Goal: Transaction & Acquisition: Purchase product/service

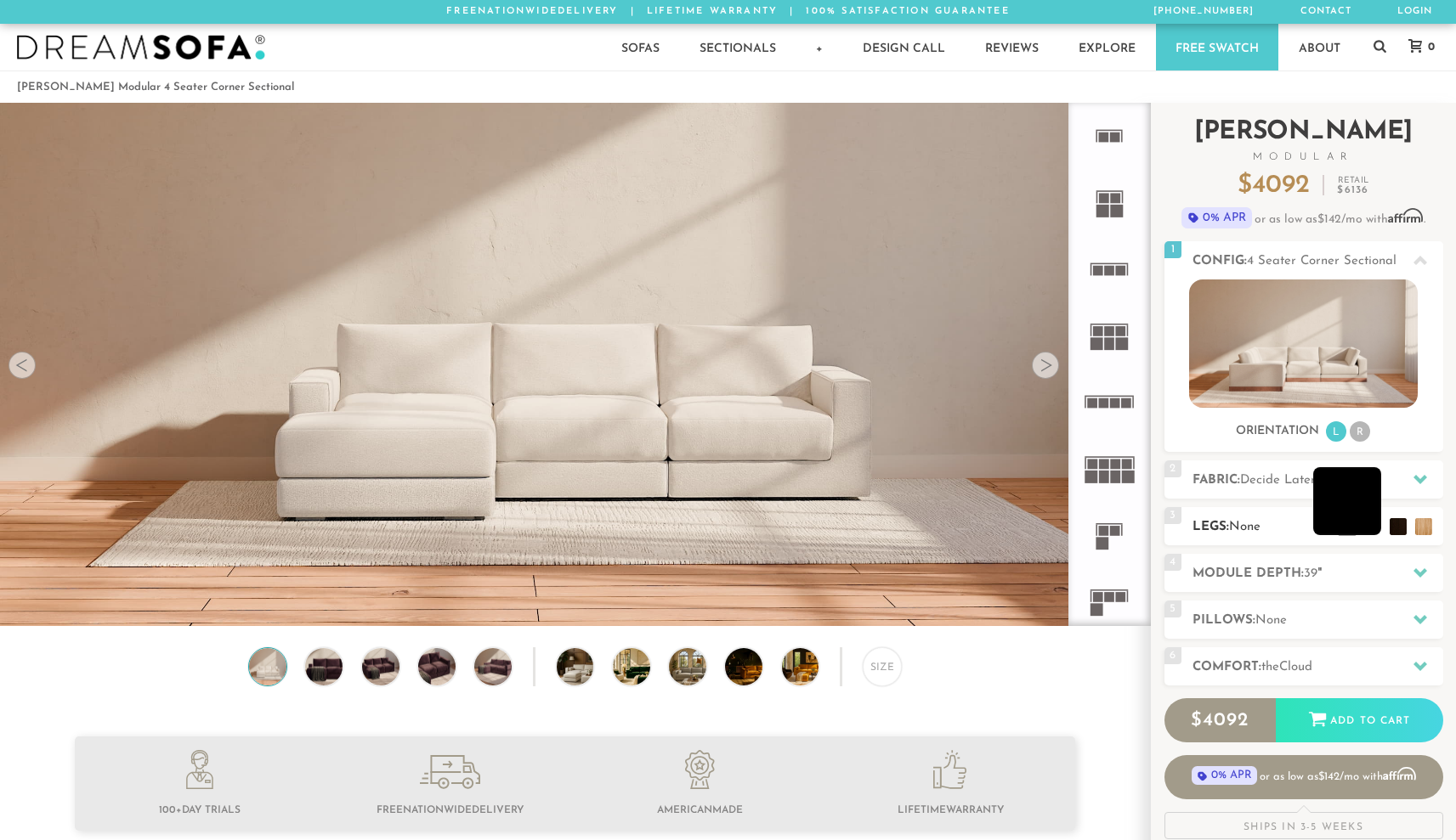
click at [1375, 526] on li at bounding box center [1347, 501] width 68 height 68
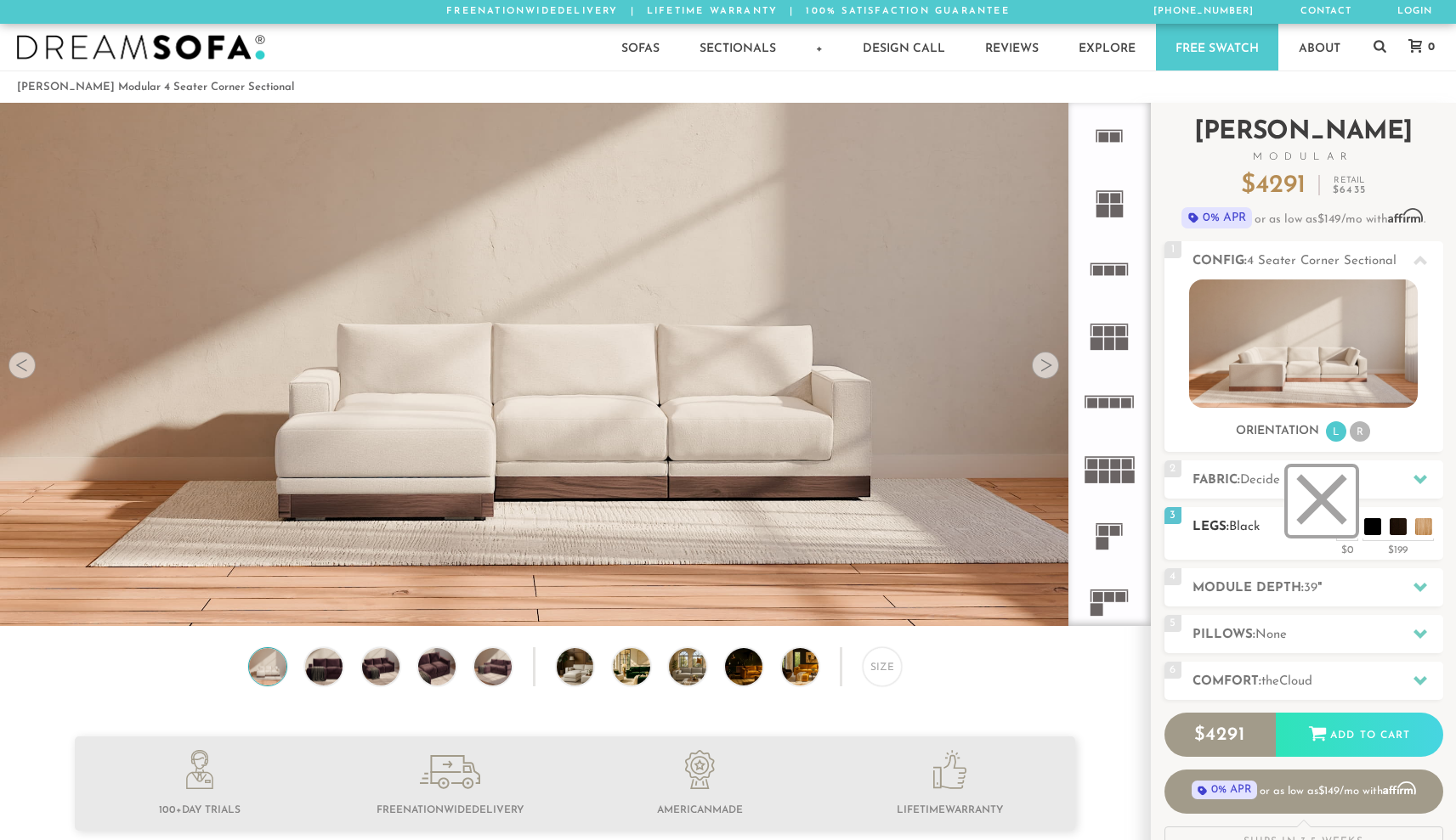
click at [1345, 531] on li at bounding box center [1322, 501] width 68 height 68
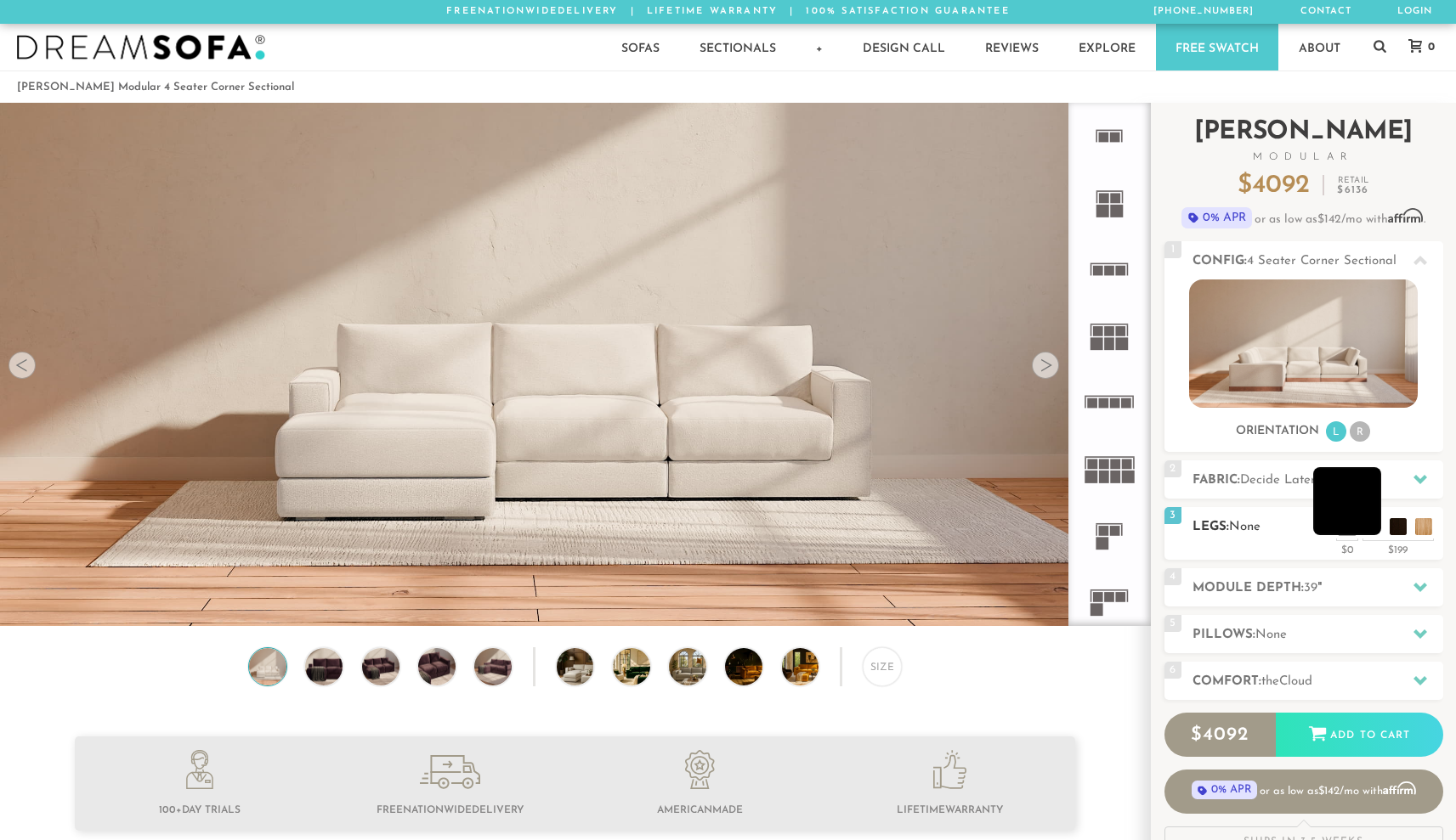
click at [1375, 530] on li at bounding box center [1347, 501] width 68 height 68
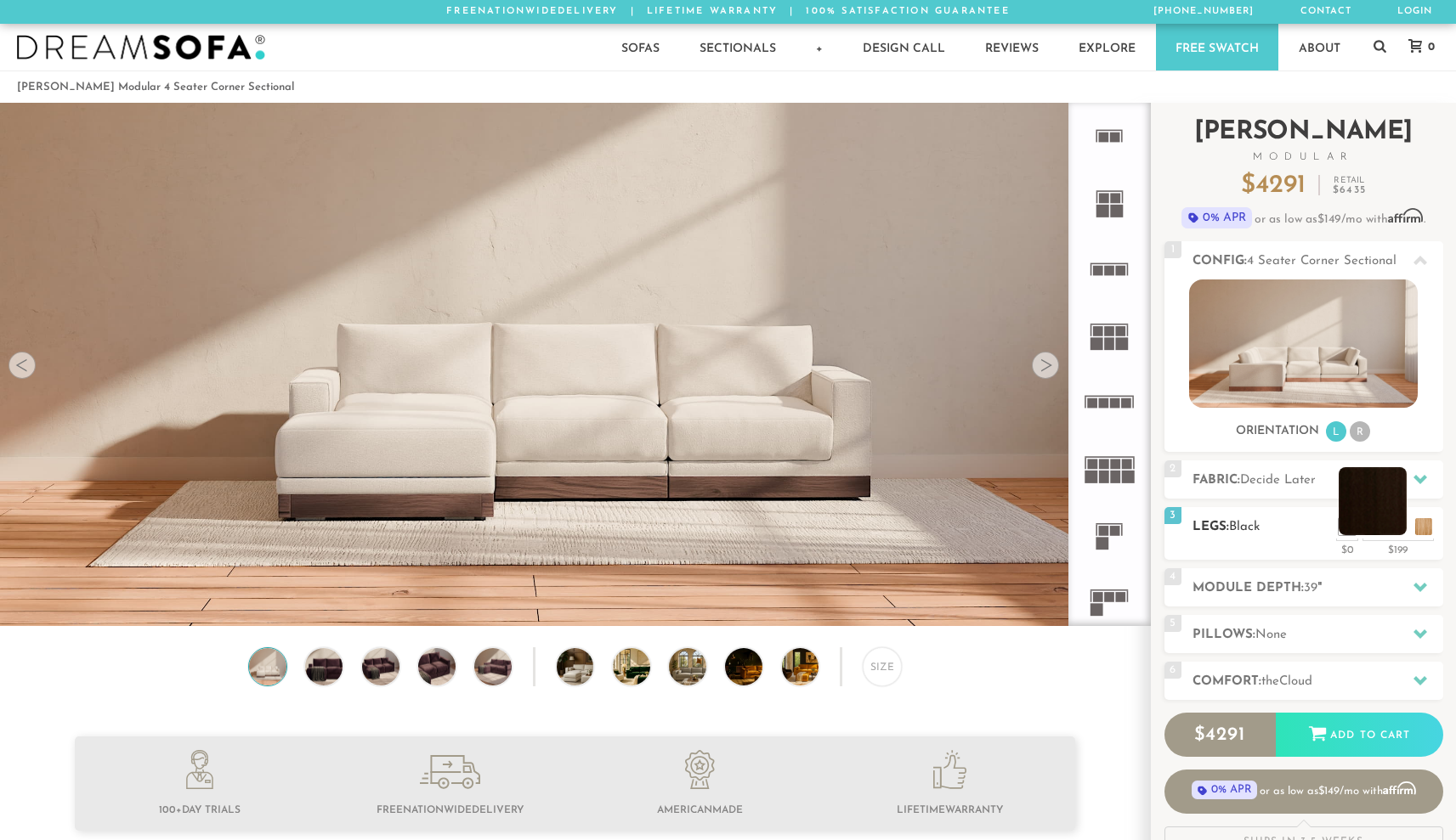
click at [1398, 531] on li at bounding box center [1373, 501] width 68 height 68
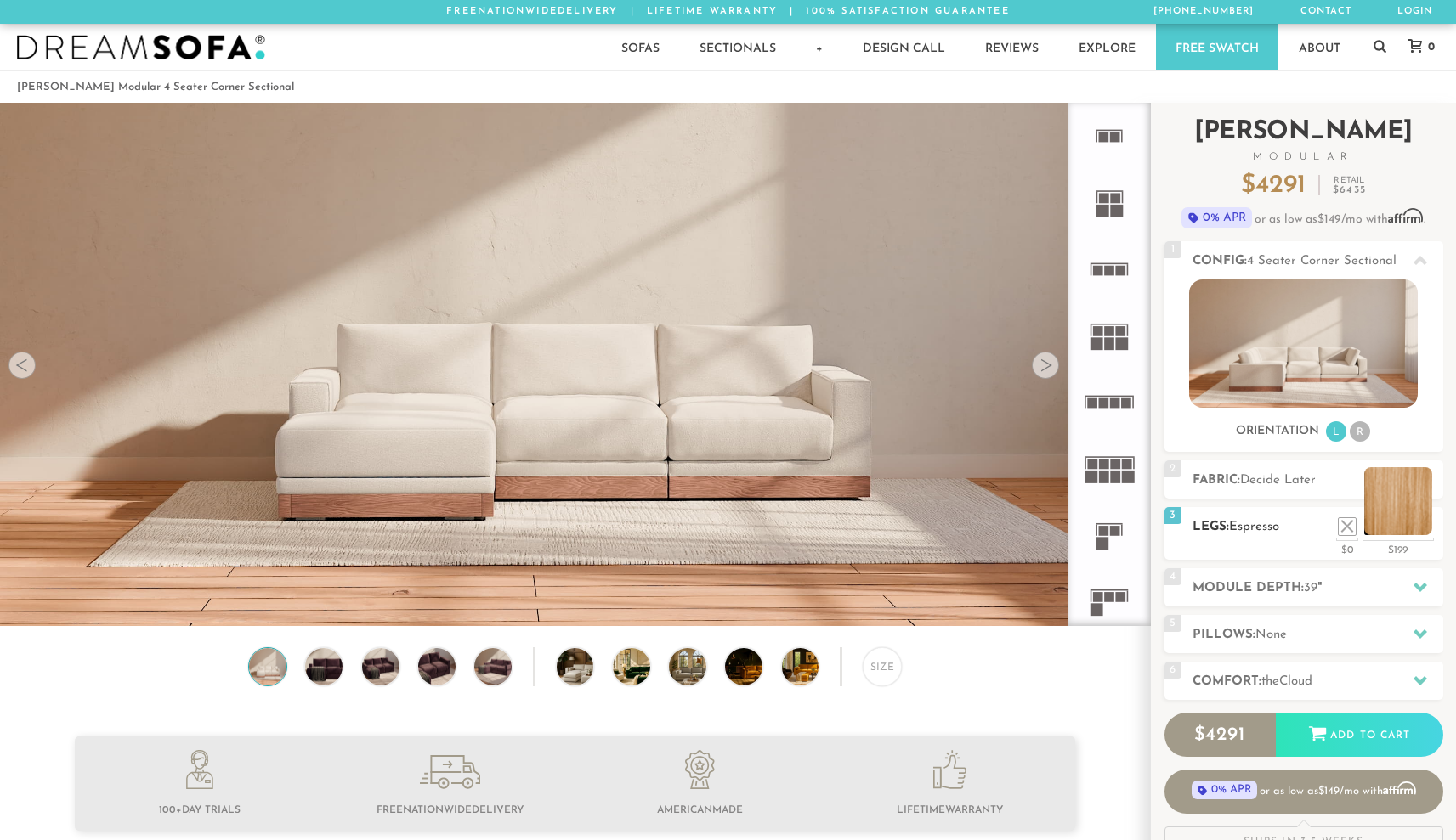
click at [1430, 529] on li at bounding box center [1398, 501] width 68 height 68
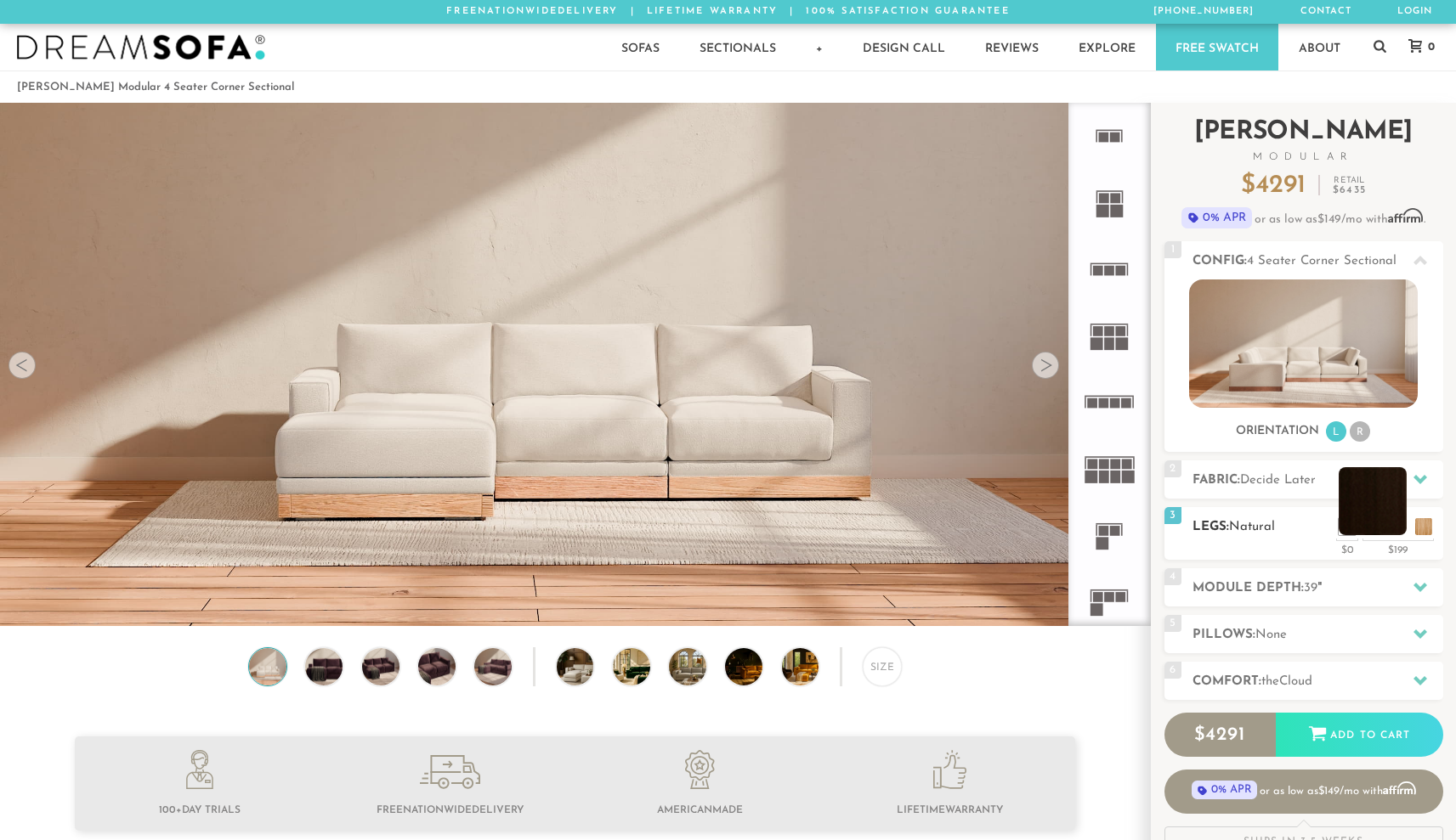
click at [1394, 527] on li at bounding box center [1373, 501] width 68 height 68
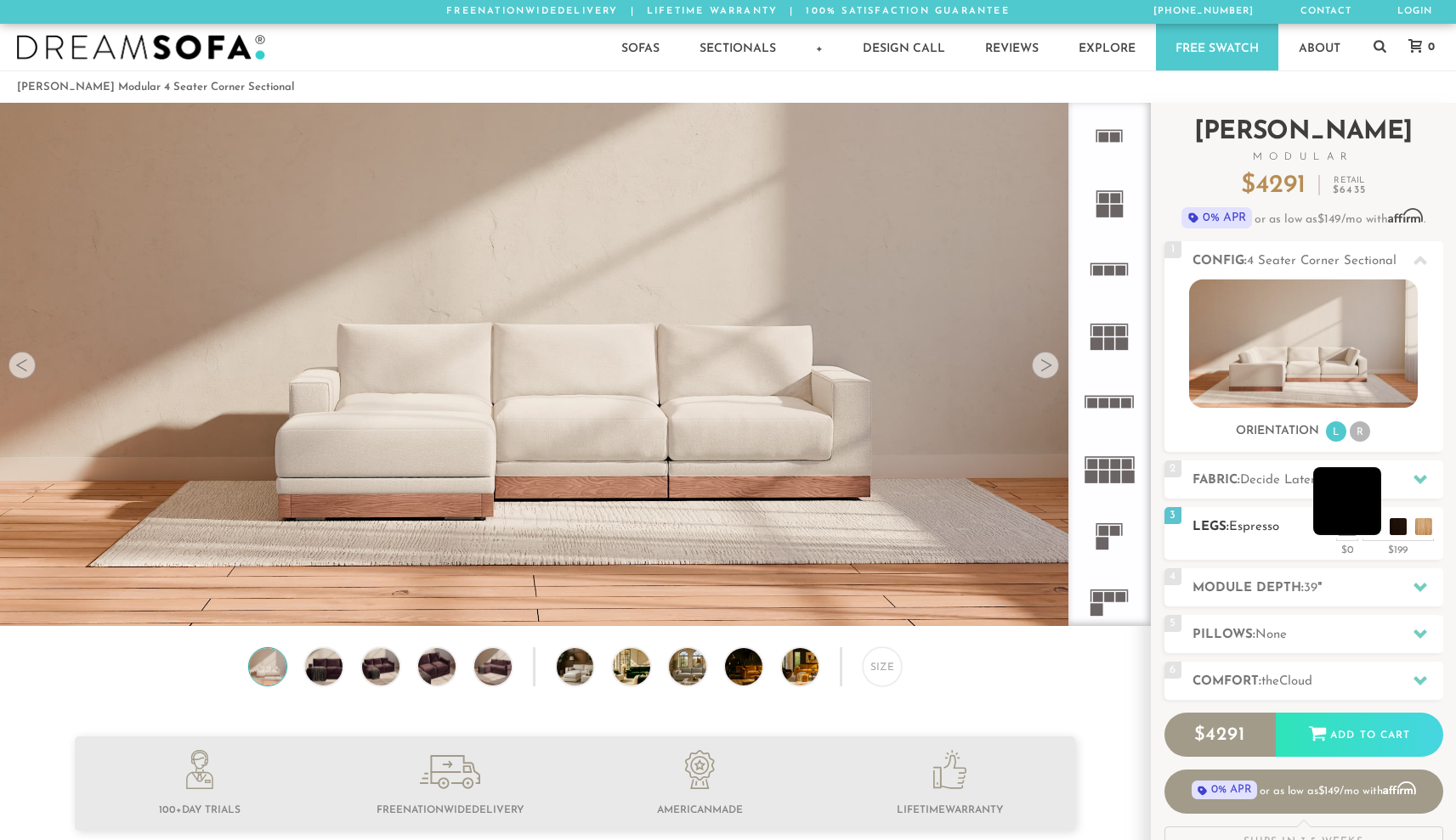
click at [1369, 523] on li at bounding box center [1347, 501] width 68 height 68
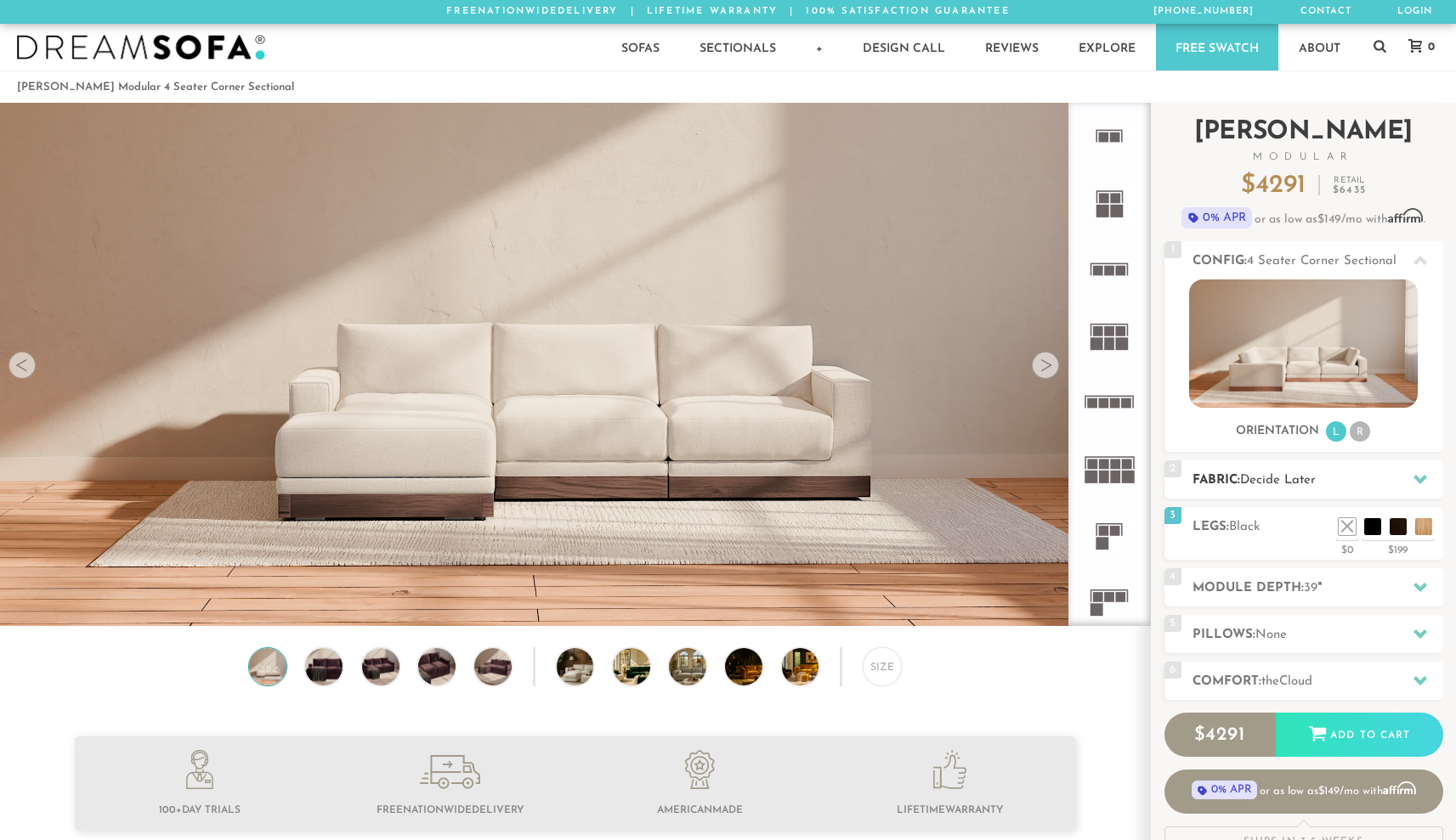
click at [1344, 480] on h2 "Fabric: Decide Later" at bounding box center [1318, 481] width 250 height 20
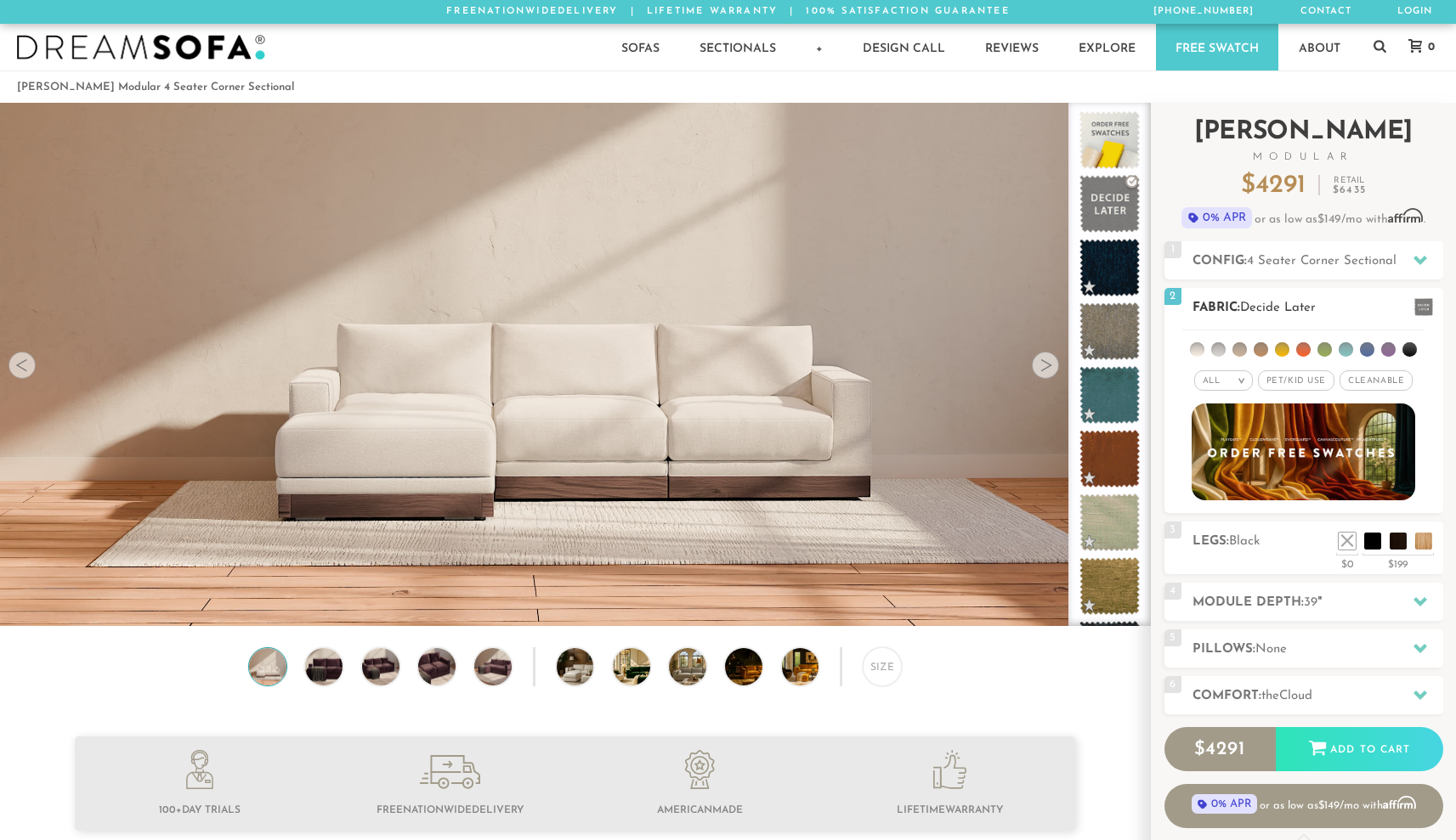
click at [1367, 350] on li at bounding box center [1367, 350] width 15 height 15
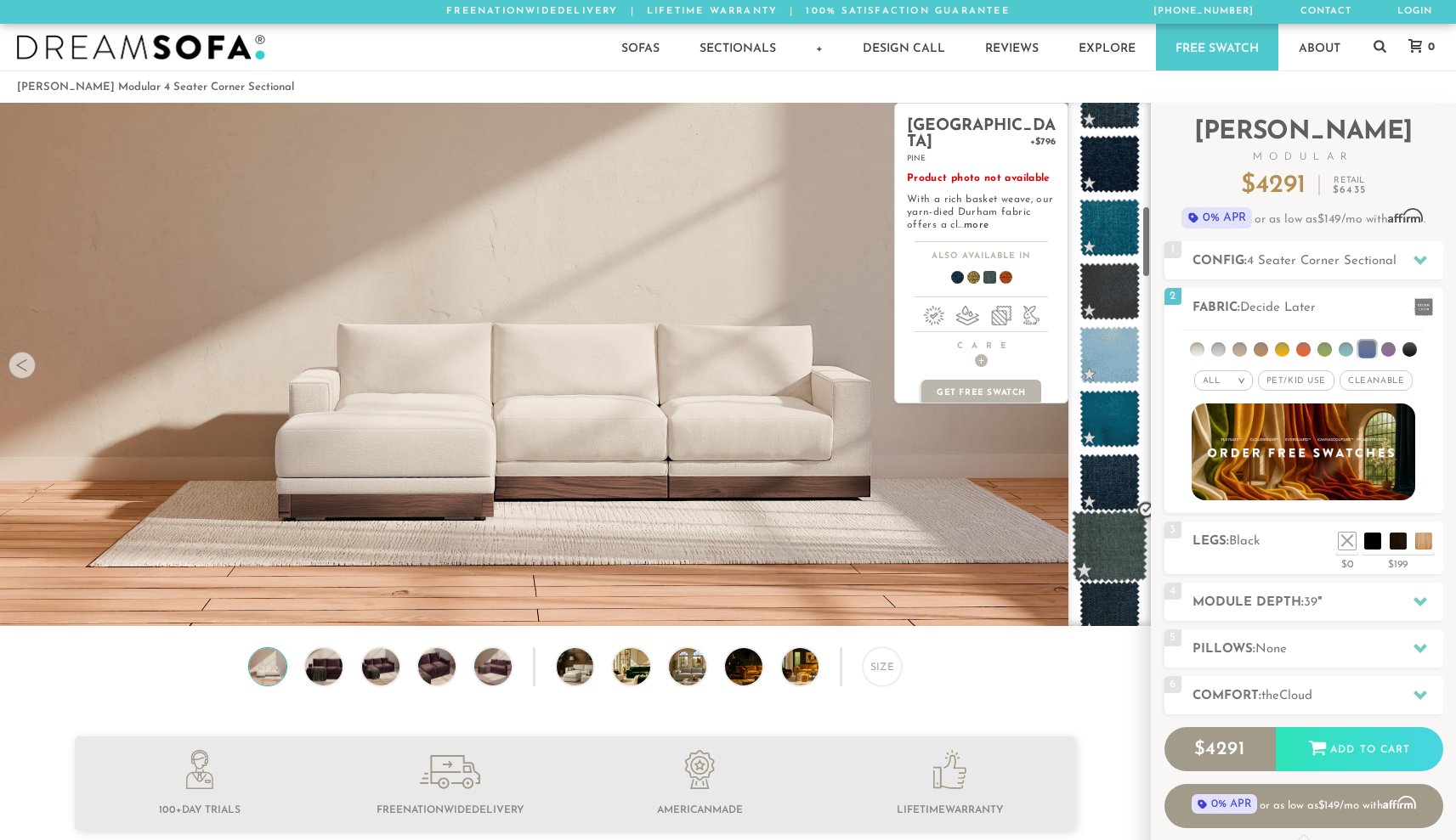
scroll to position [740, 0]
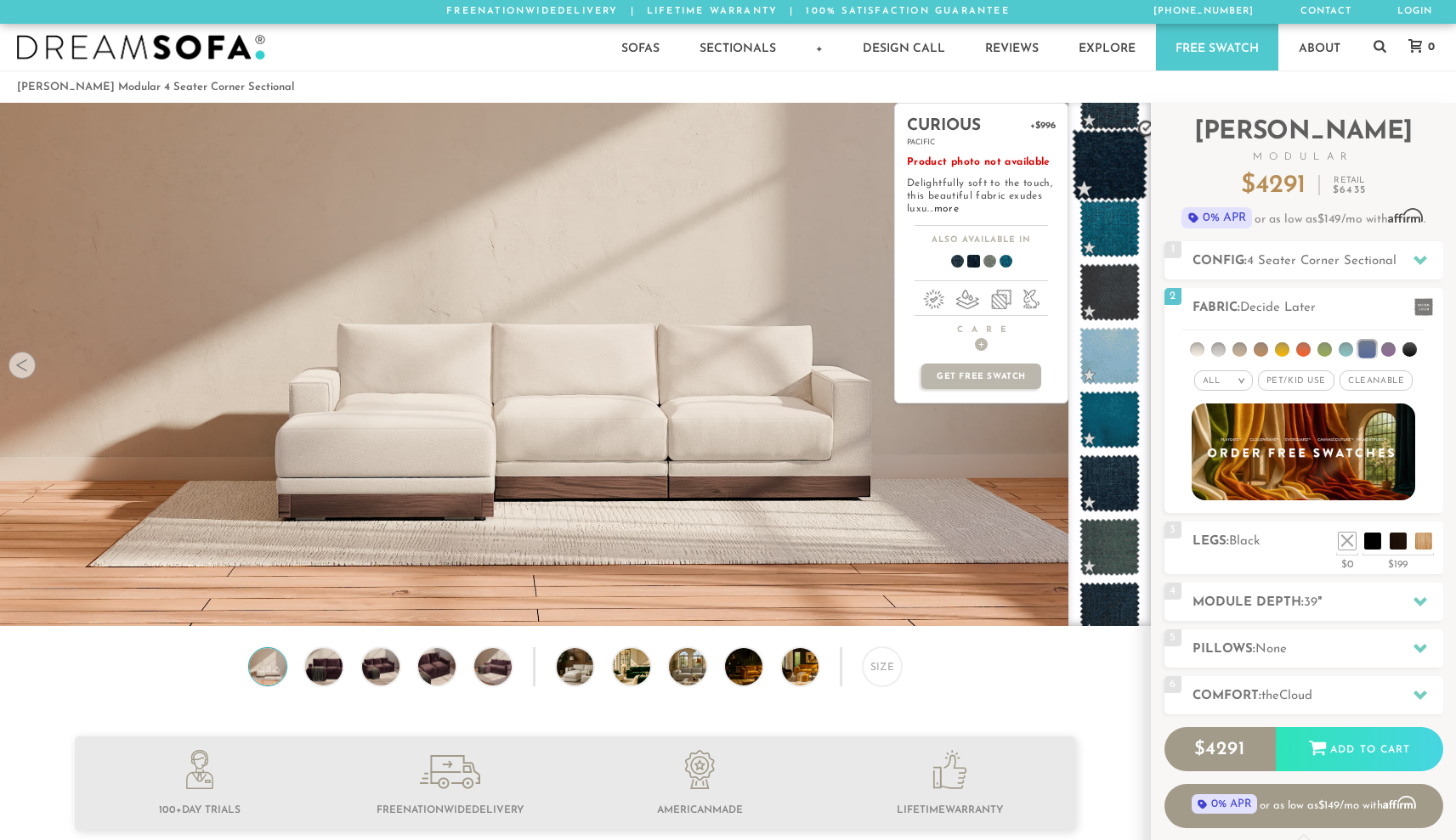
click at [1107, 156] on span at bounding box center [1109, 165] width 75 height 72
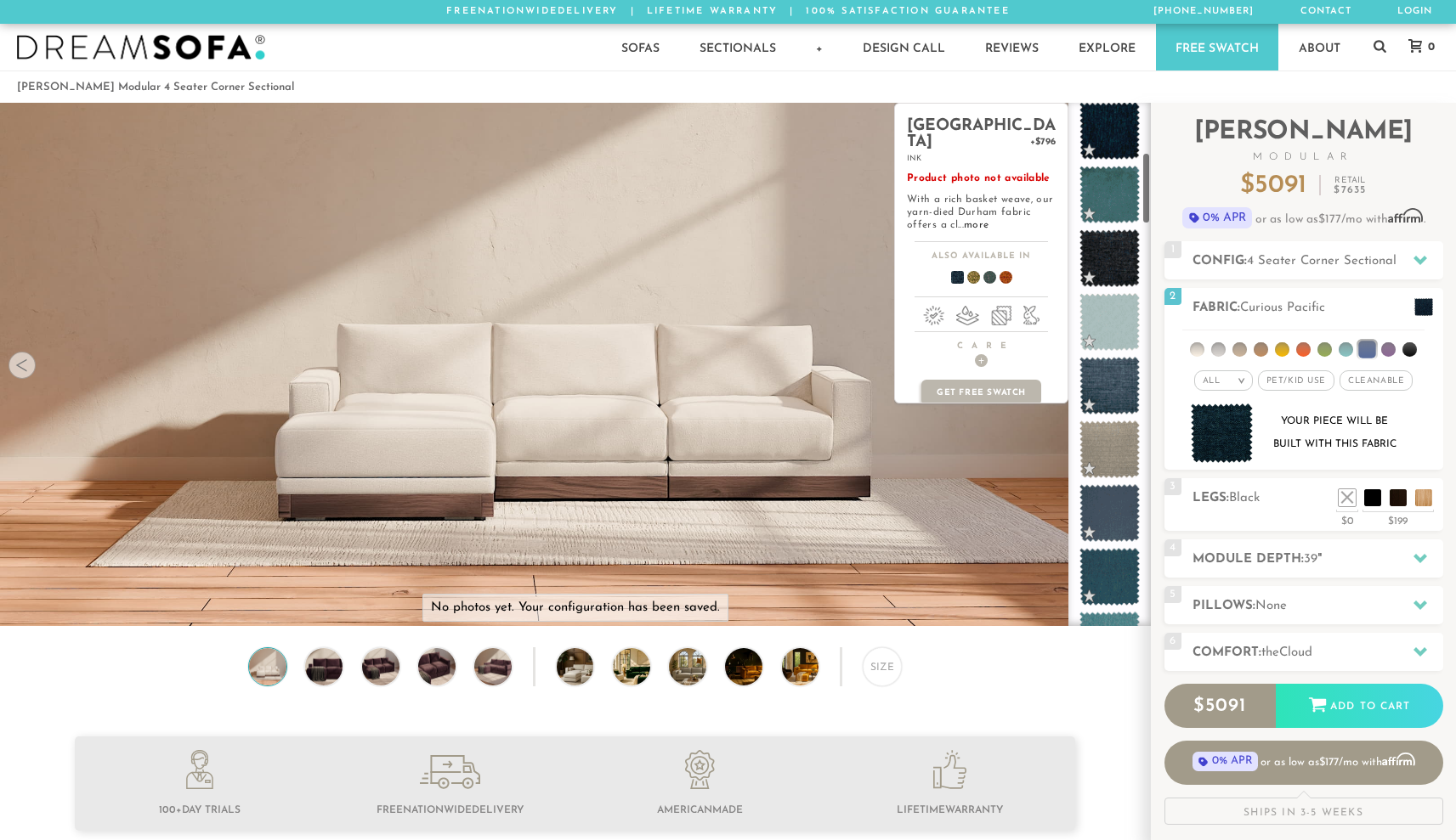
scroll to position [27, 0]
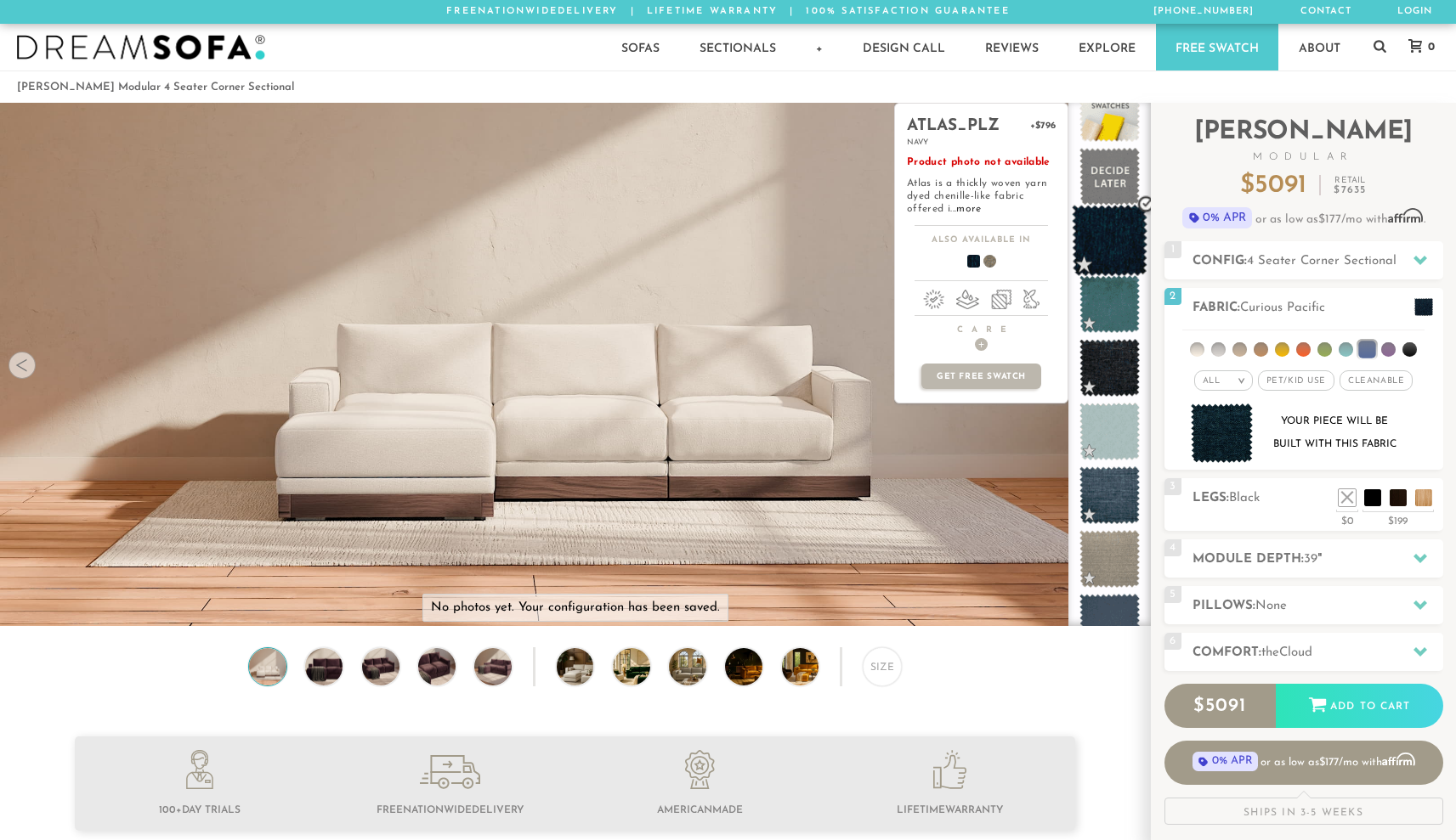
click at [1099, 241] on span at bounding box center [1109, 240] width 75 height 72
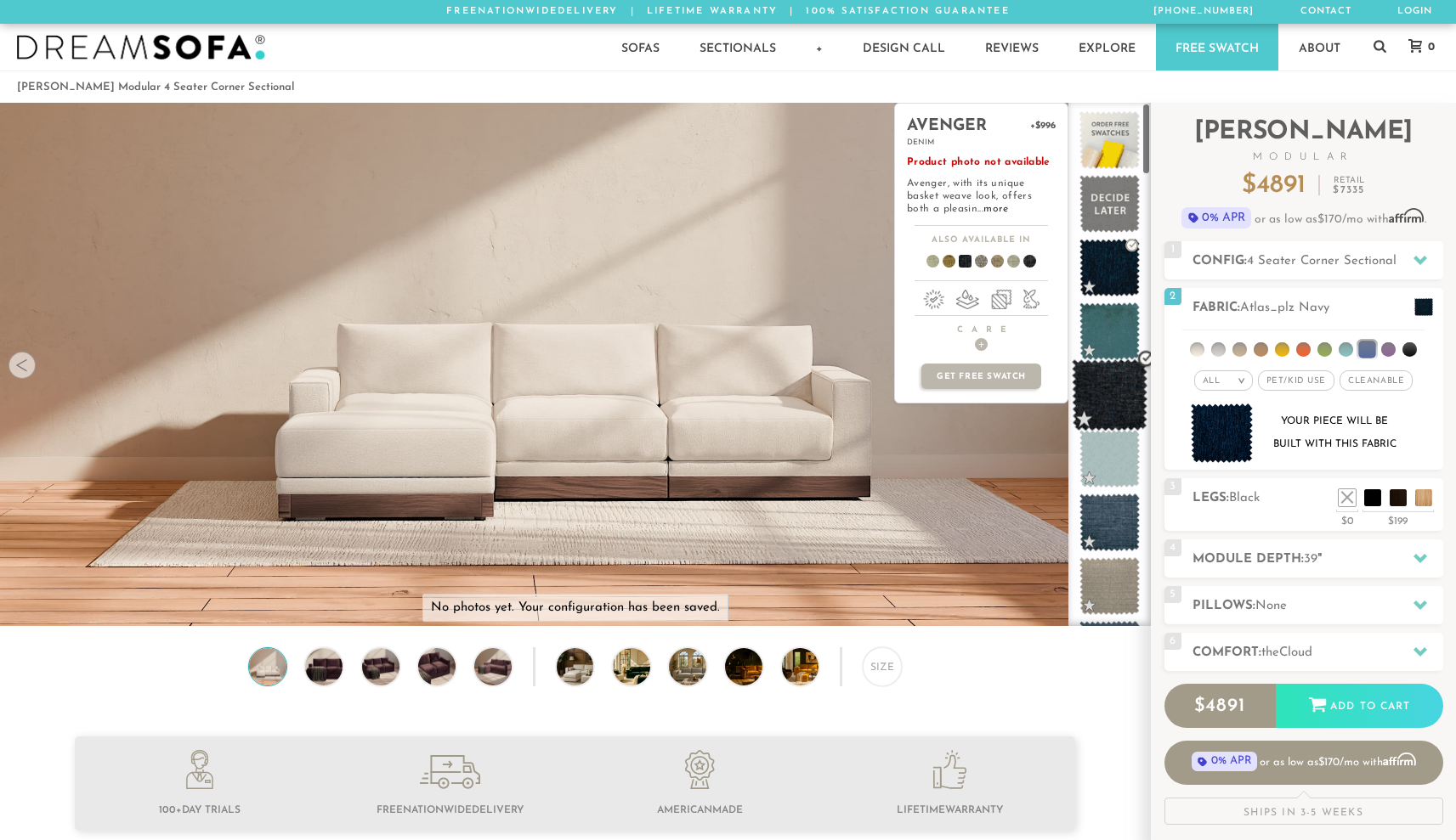
scroll to position [0, 0]
click at [1113, 411] on span at bounding box center [1109, 395] width 75 height 72
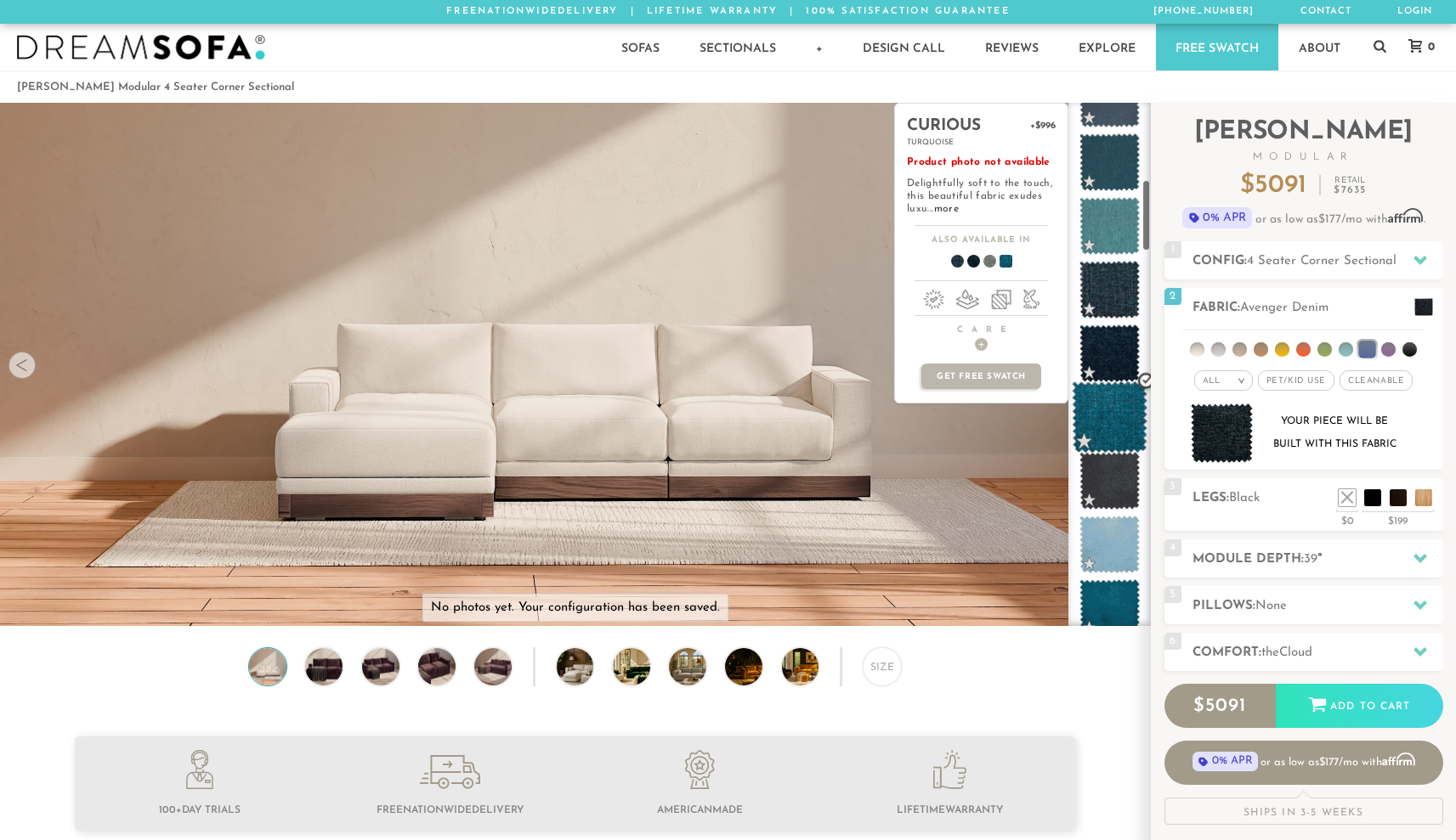
scroll to position [547, 0]
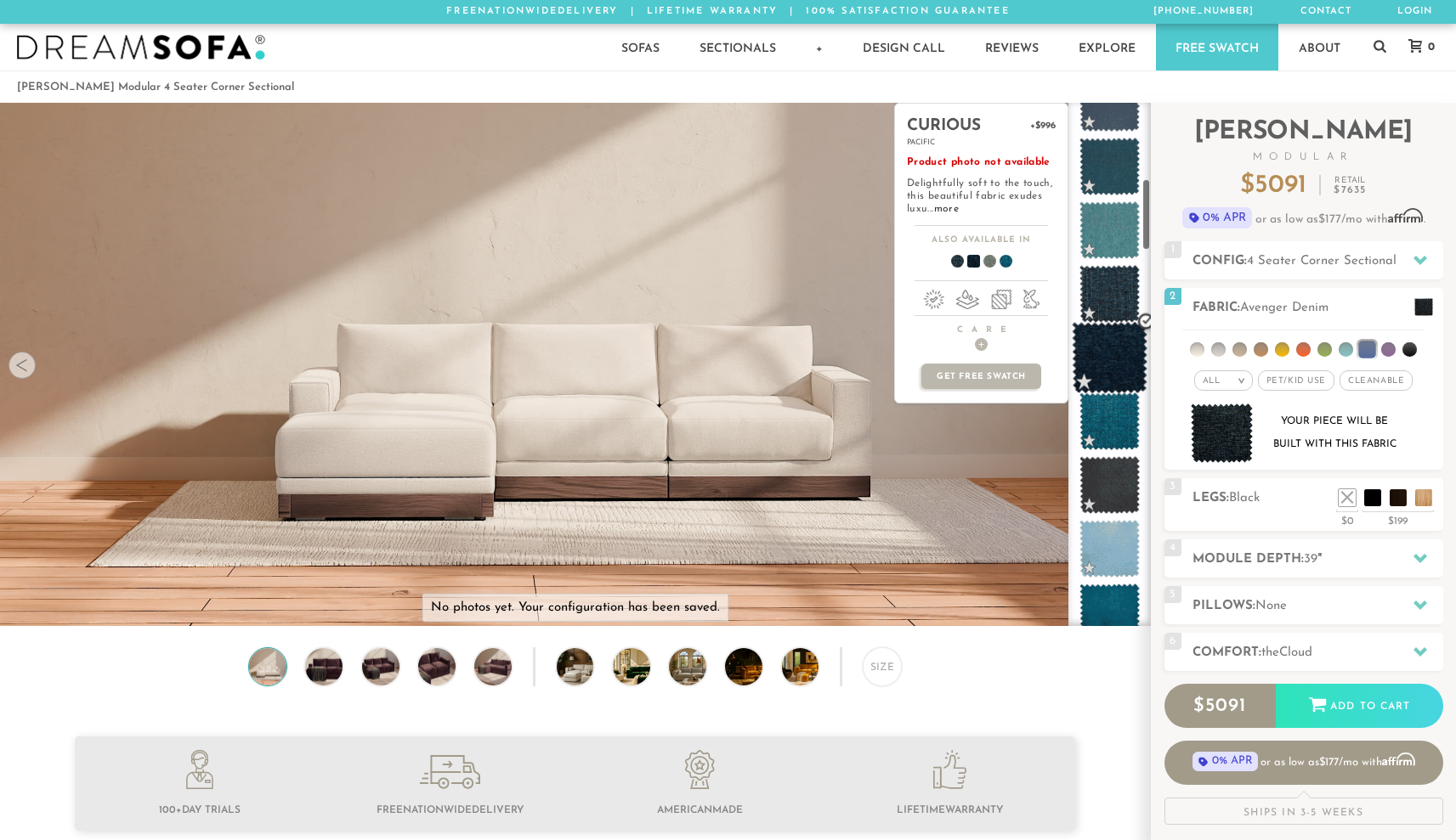
click at [1114, 368] on span at bounding box center [1109, 357] width 75 height 72
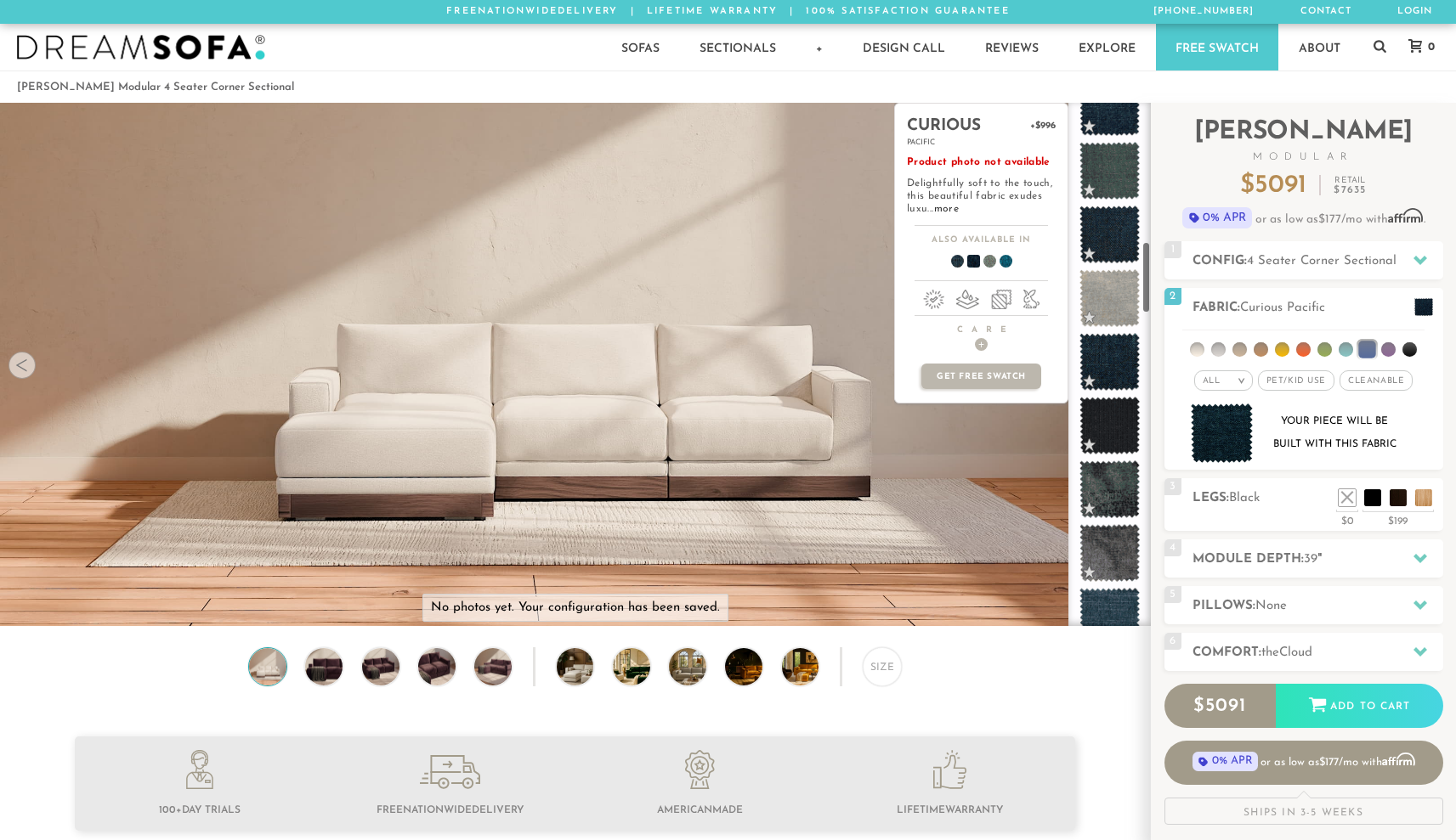
scroll to position [1180, 0]
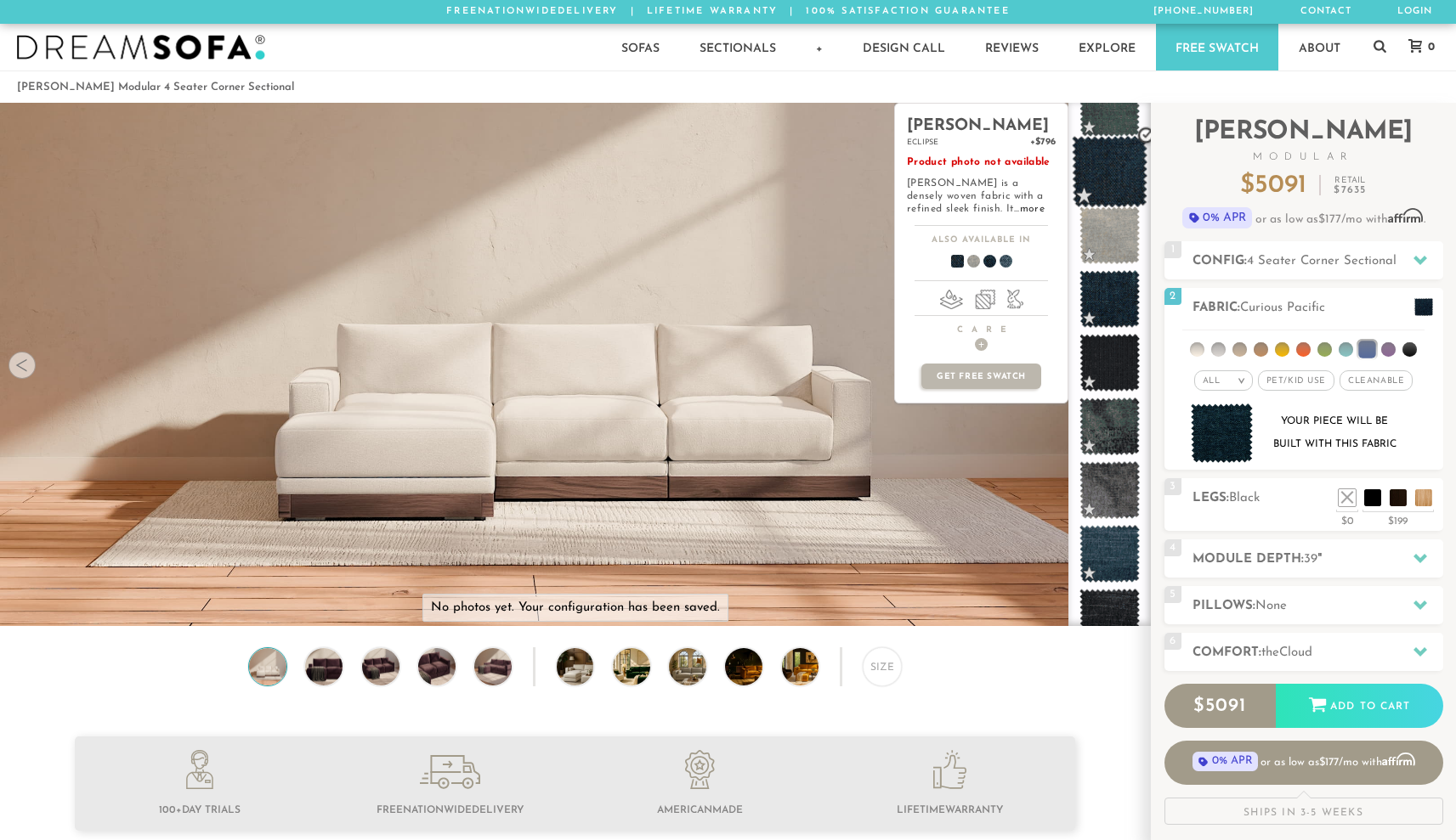
click at [1105, 191] on span at bounding box center [1109, 172] width 75 height 72
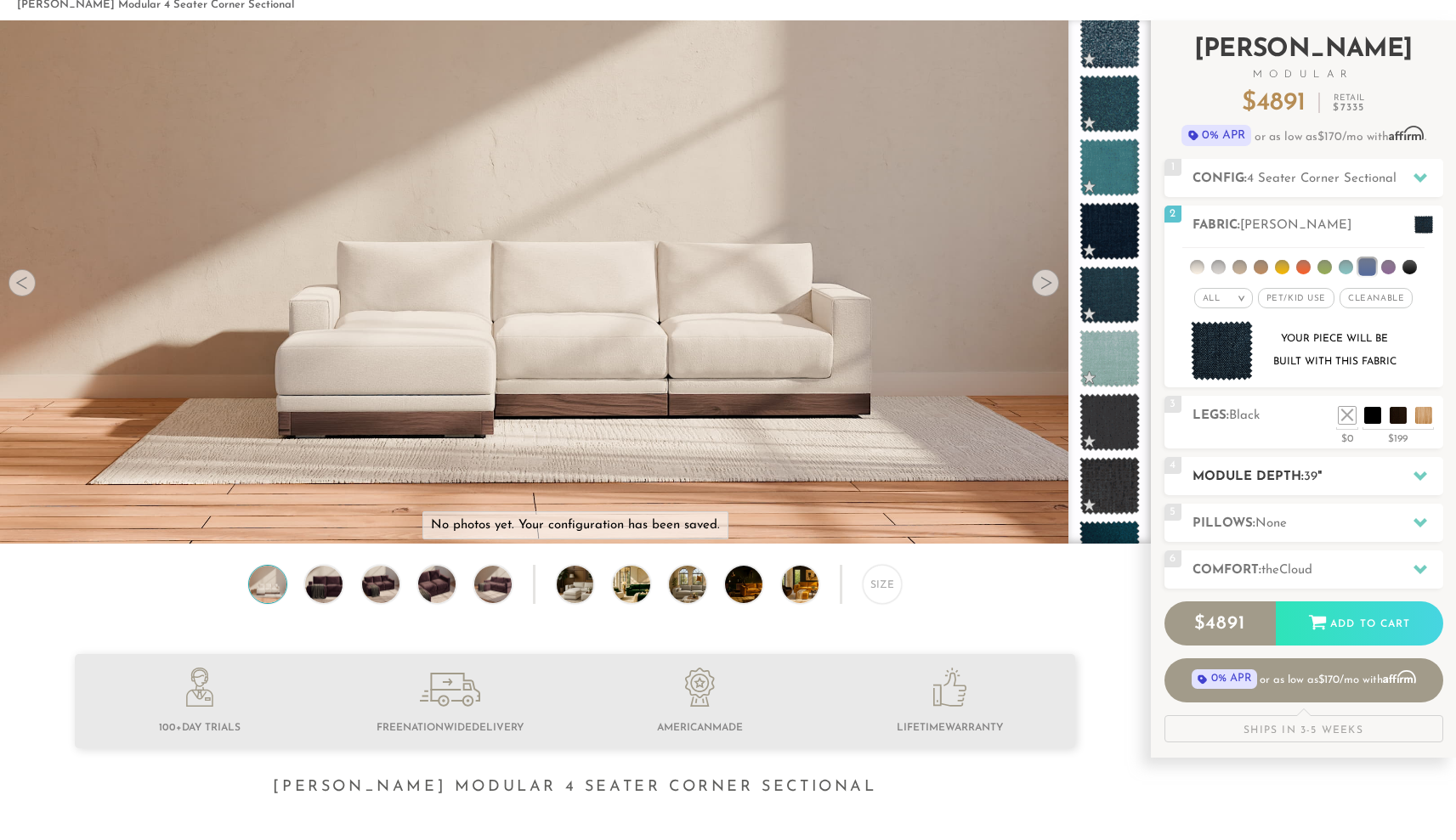
scroll to position [93, 0]
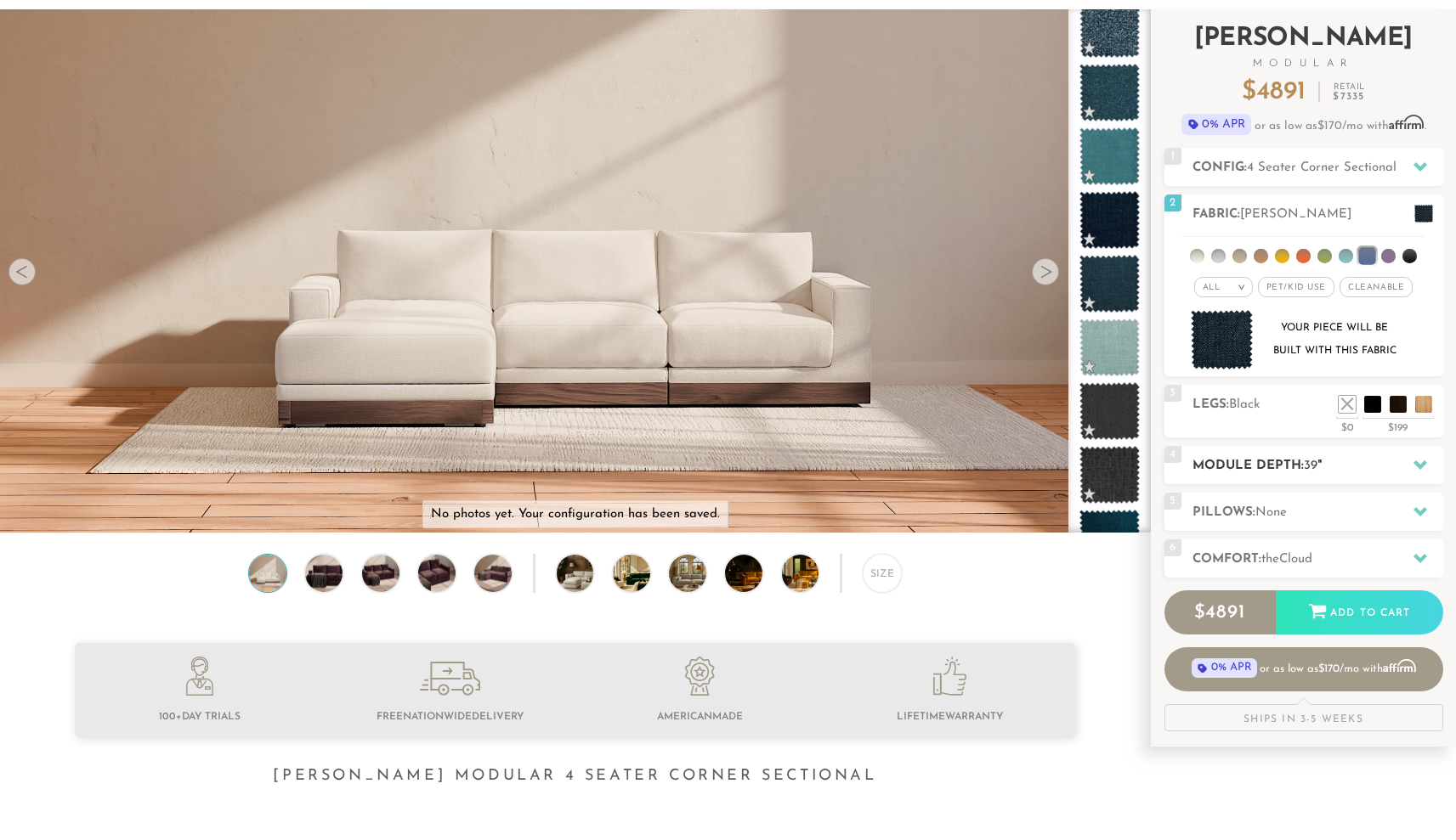
click at [1346, 467] on h2 "Module Depth: 39 "" at bounding box center [1318, 467] width 250 height 20
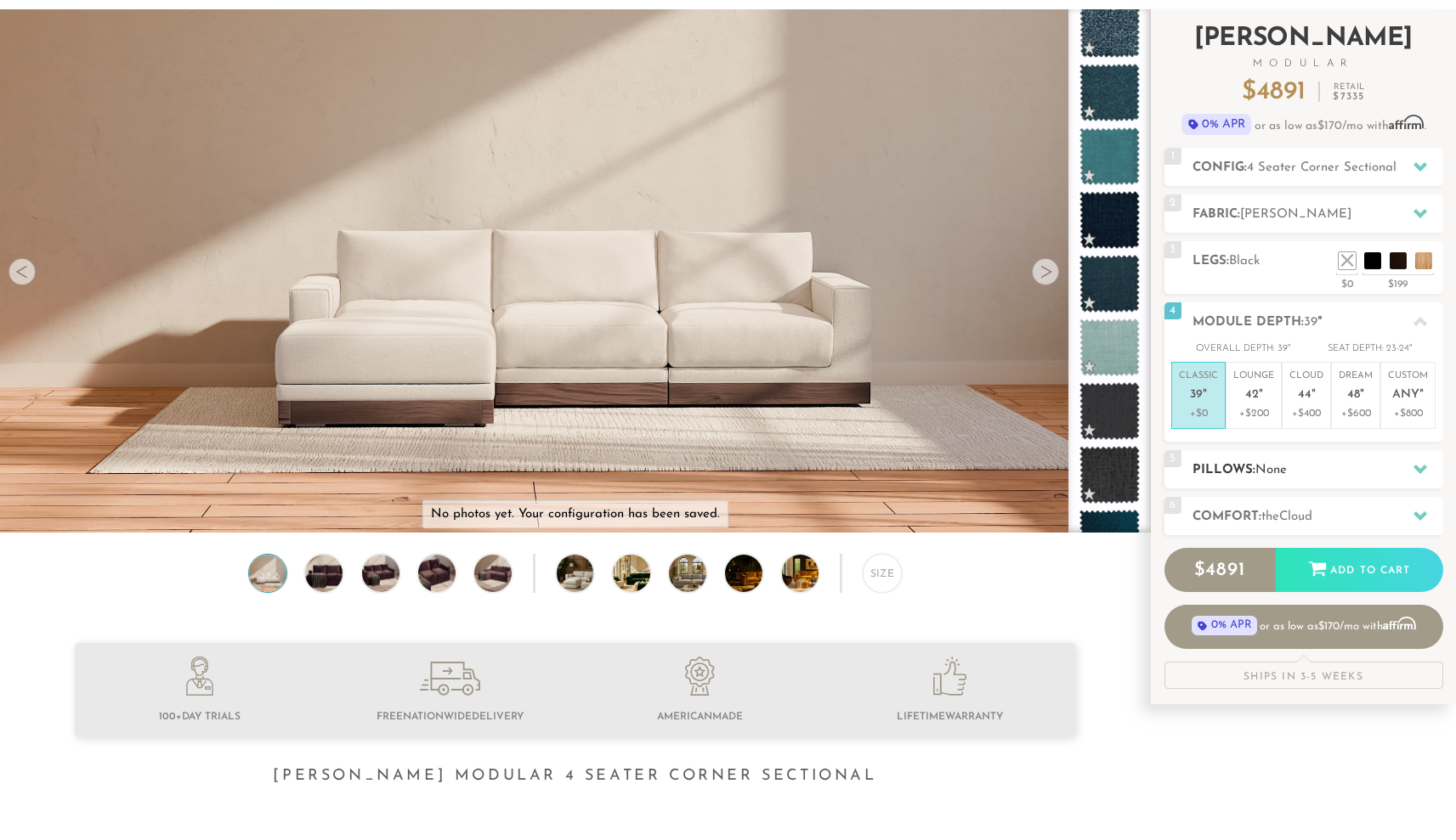
click at [1333, 477] on h2 "Pillows: None" at bounding box center [1318, 471] width 250 height 20
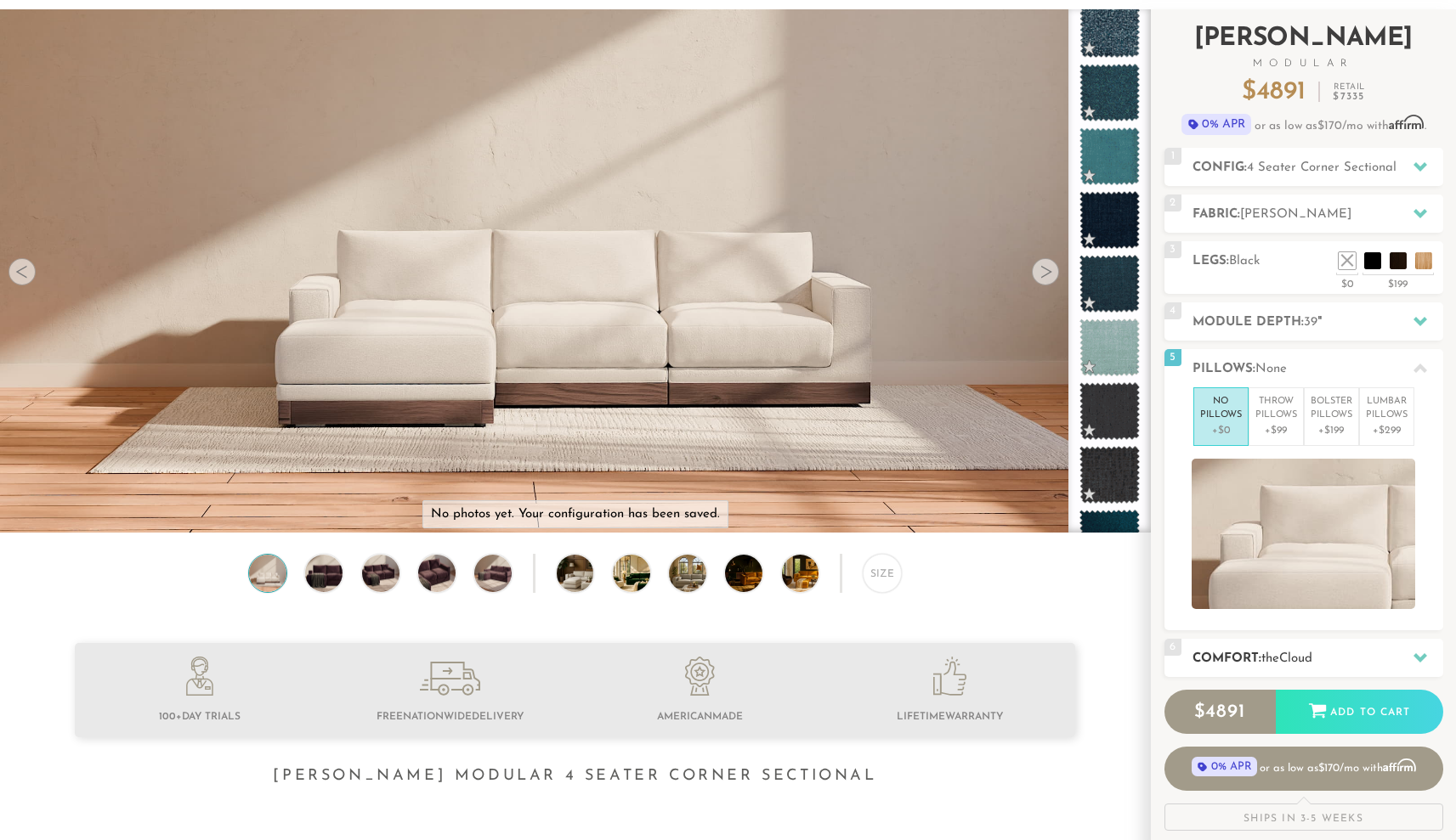
click at [1332, 651] on h2 "Comfort: the Cloud" at bounding box center [1318, 659] width 250 height 20
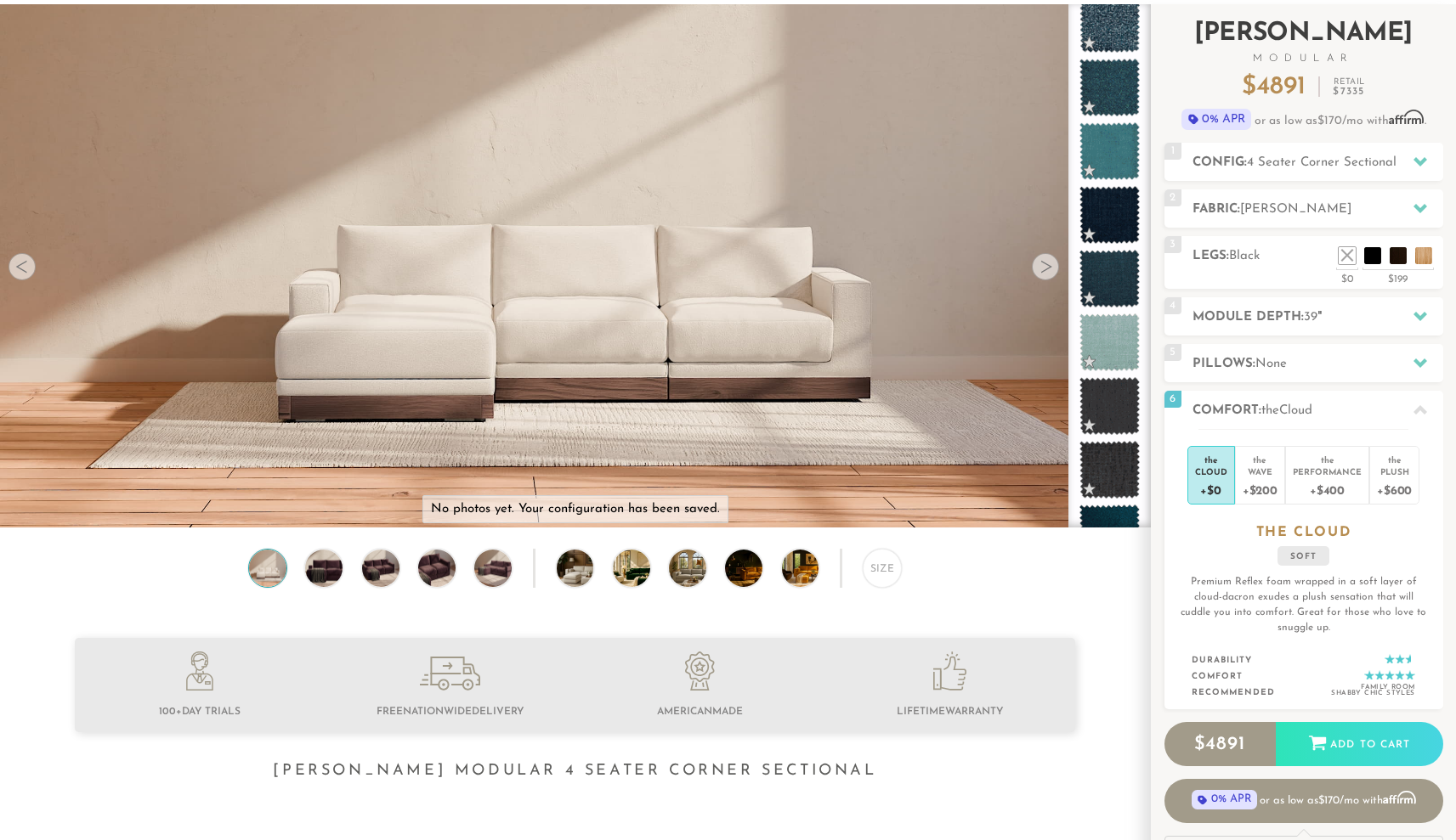
scroll to position [98, 0]
click at [325, 575] on img at bounding box center [324, 569] width 45 height 38
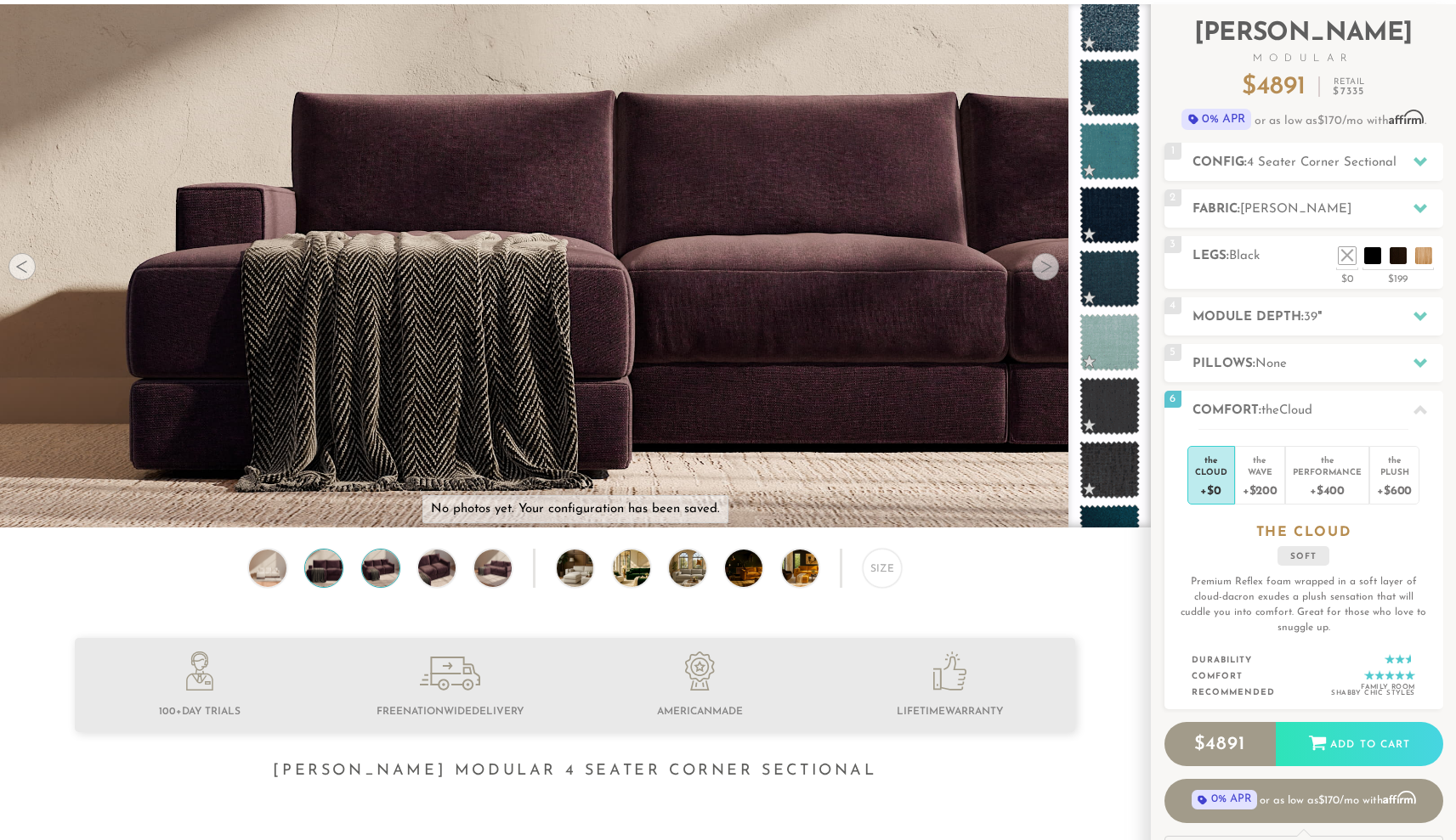
click at [383, 574] on img at bounding box center [379, 569] width 45 height 38
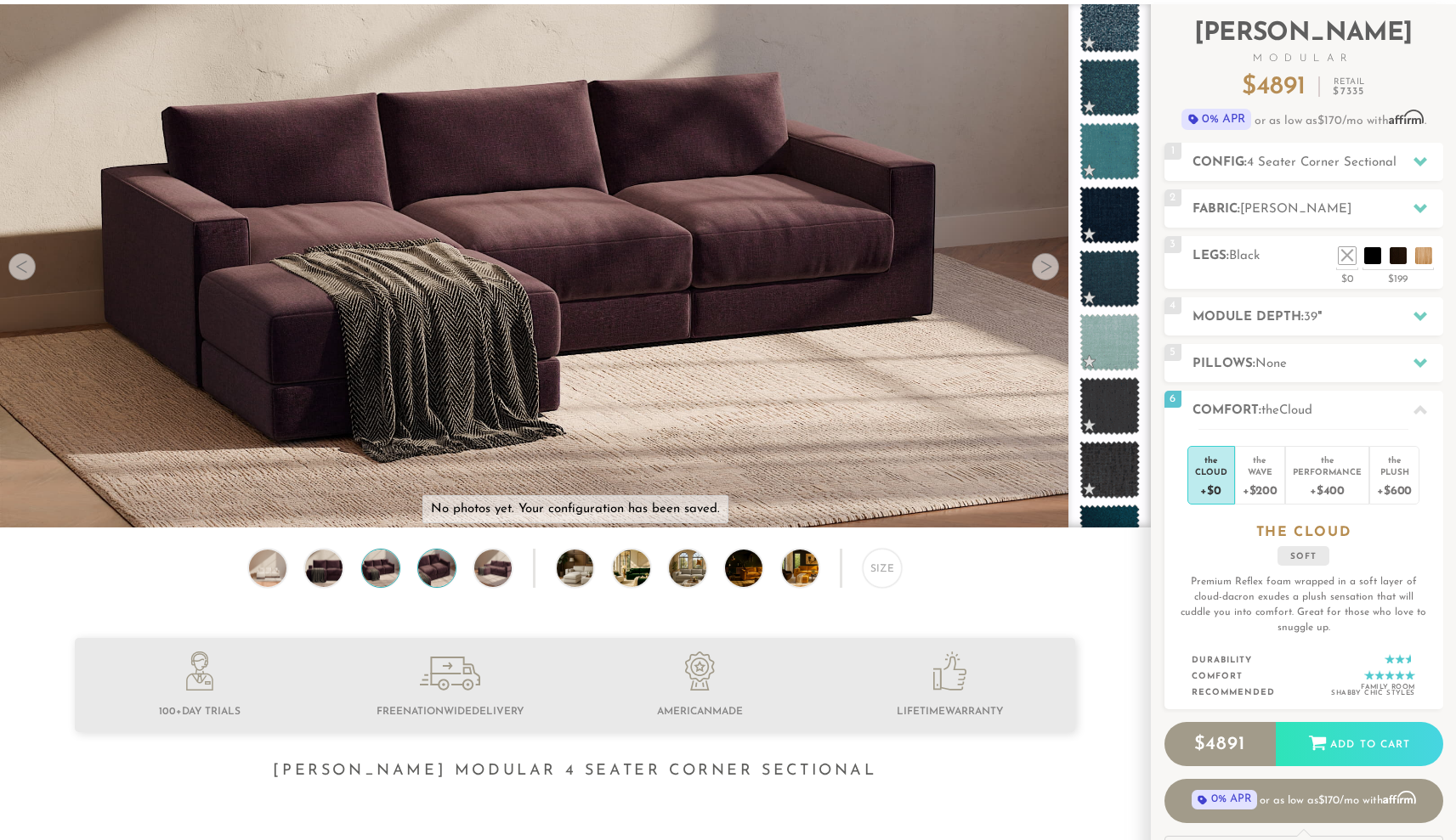
click at [438, 572] on img at bounding box center [437, 569] width 45 height 38
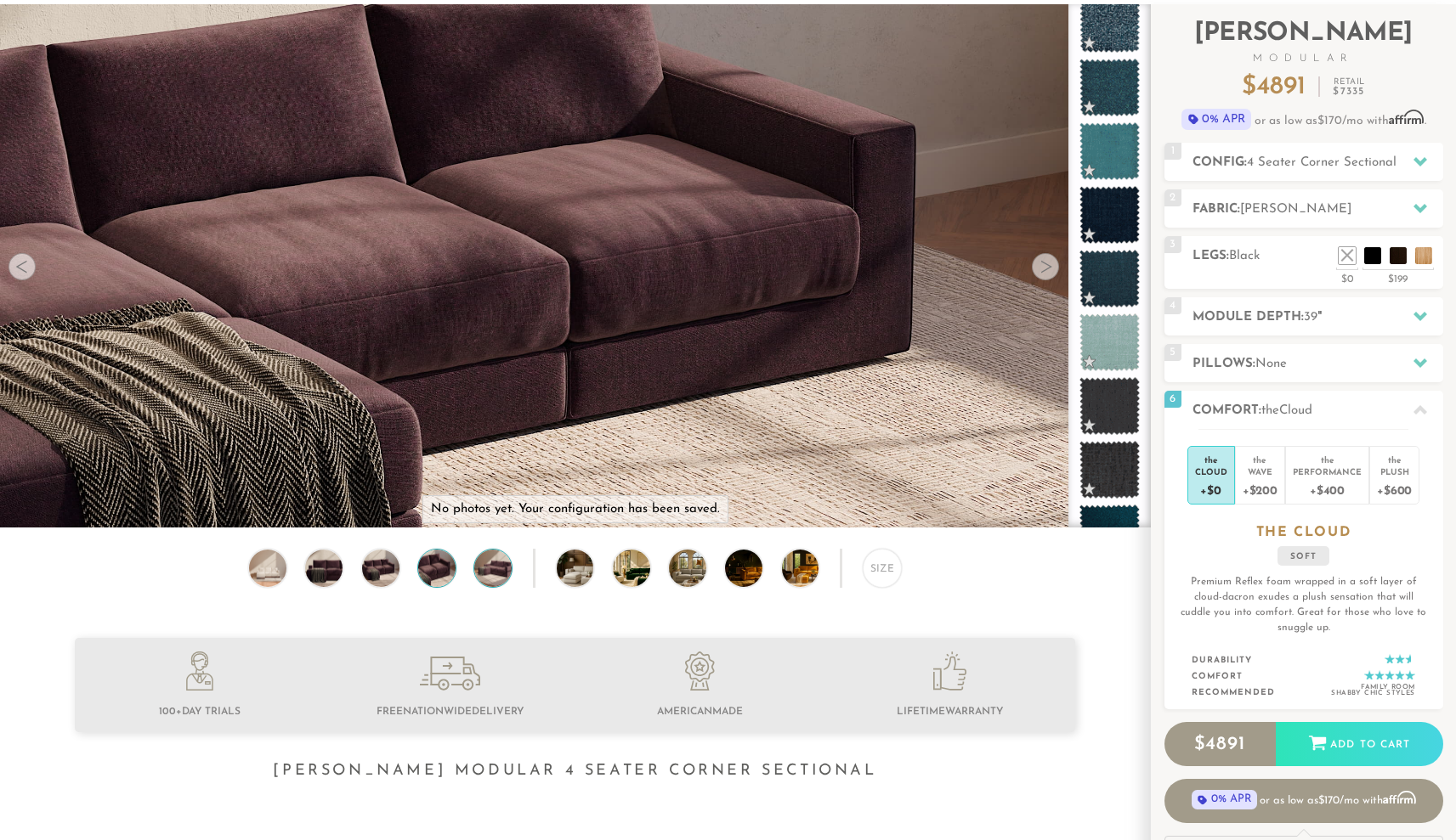
click at [501, 577] on img at bounding box center [493, 569] width 45 height 38
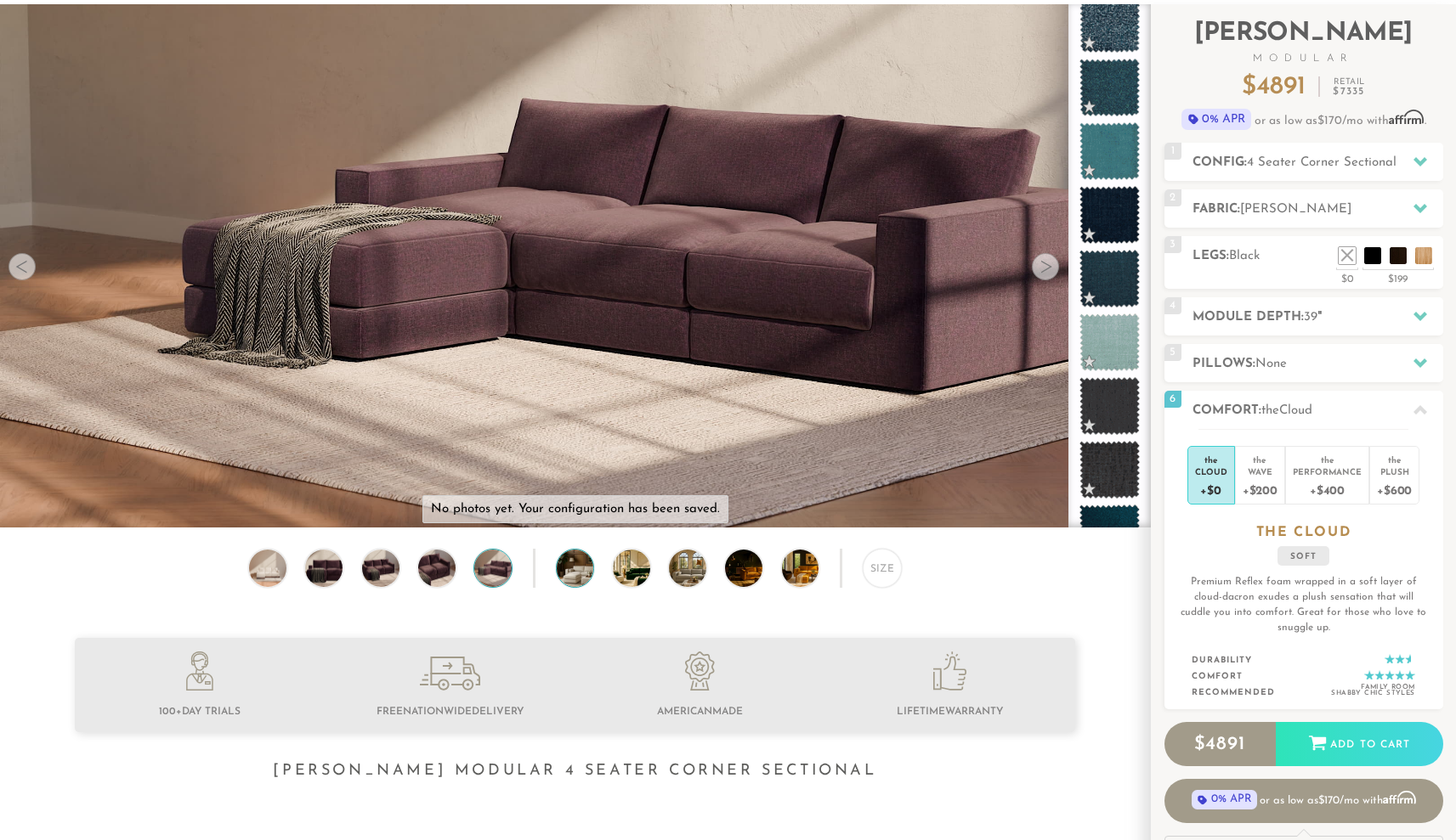
click at [580, 569] on img at bounding box center [590, 569] width 67 height 38
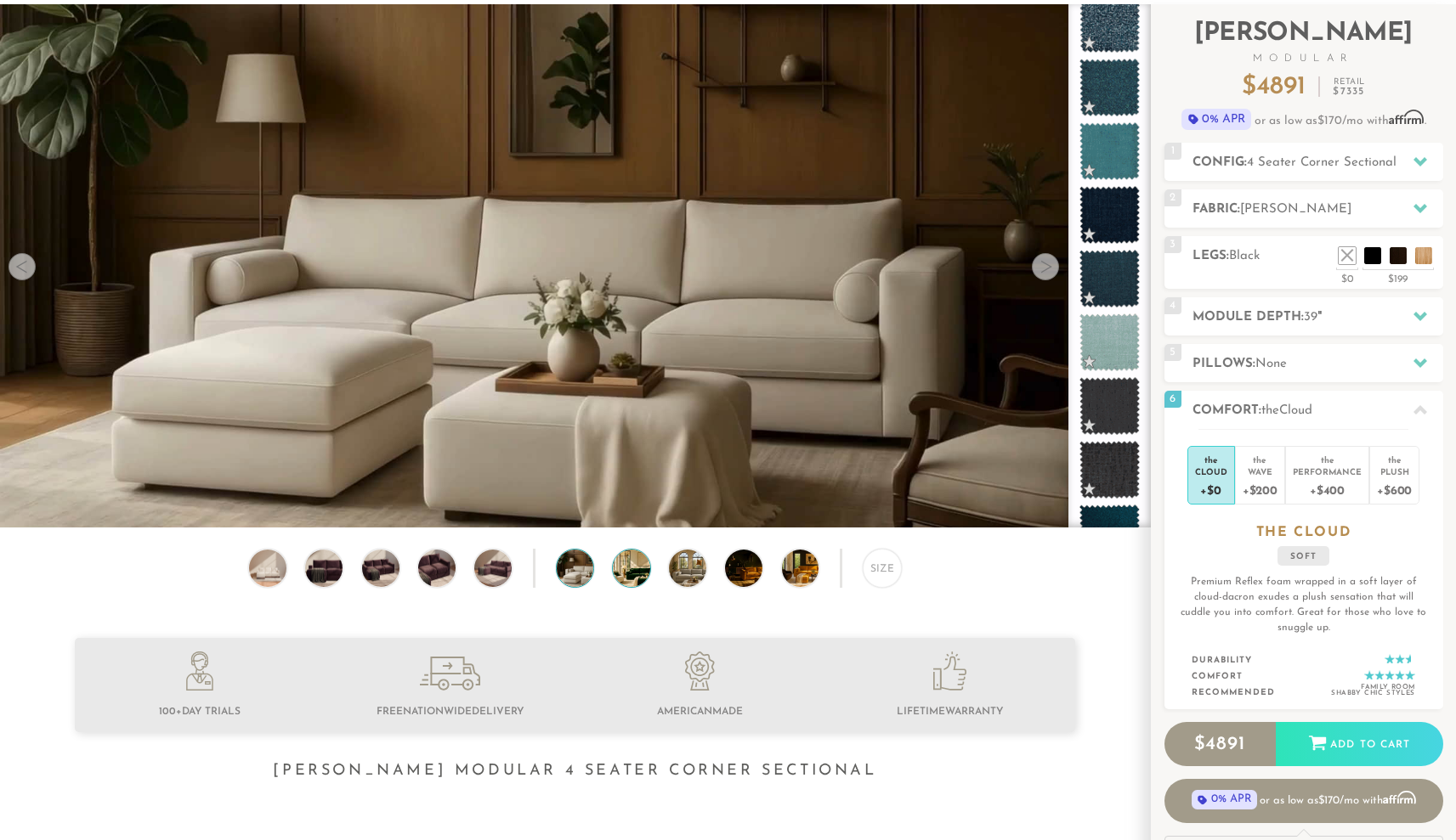
click at [632, 565] on img at bounding box center [646, 569] width 67 height 38
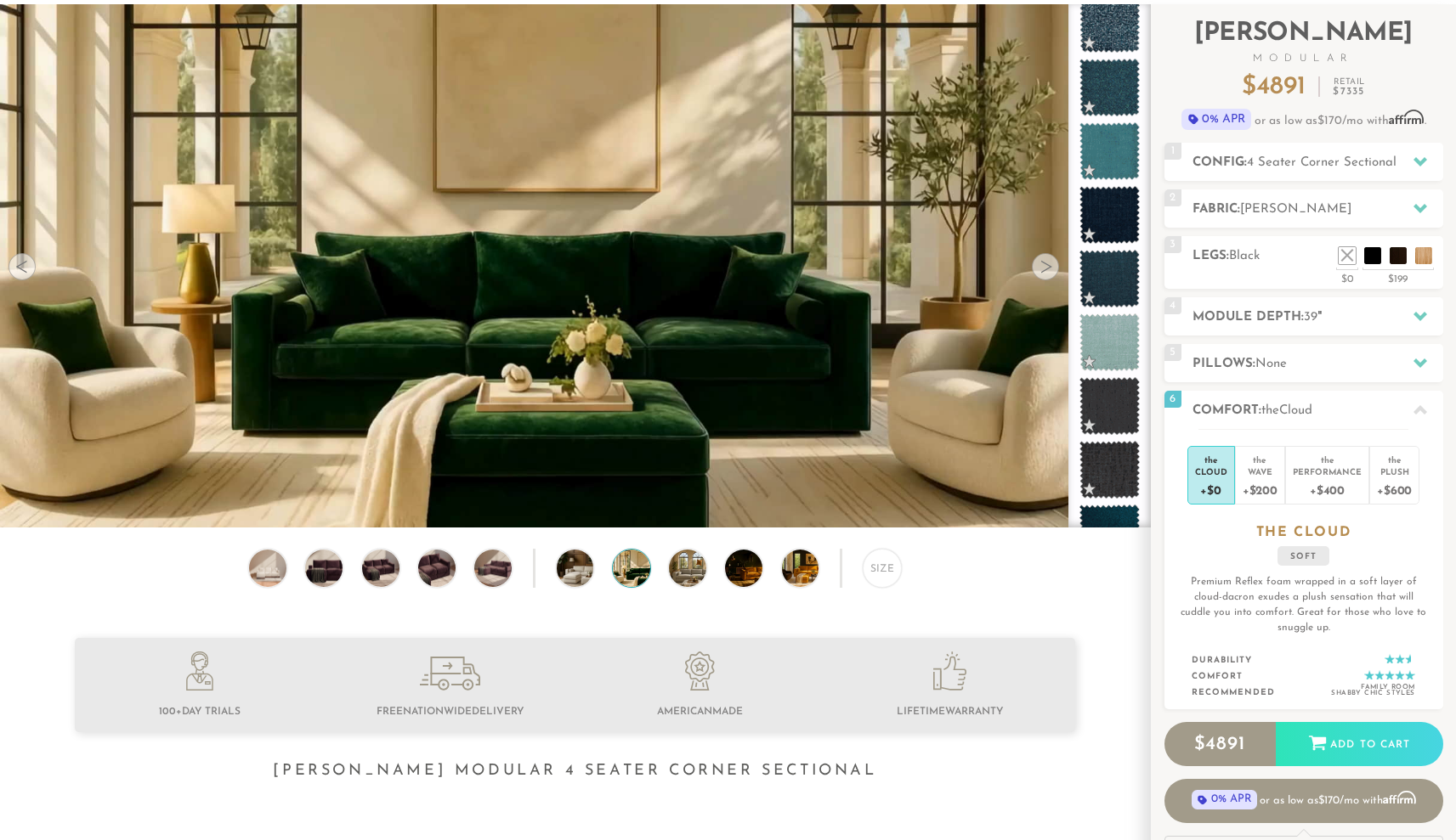
click at [635, 569] on img at bounding box center [646, 569] width 67 height 38
click at [677, 576] on img at bounding box center [702, 569] width 67 height 38
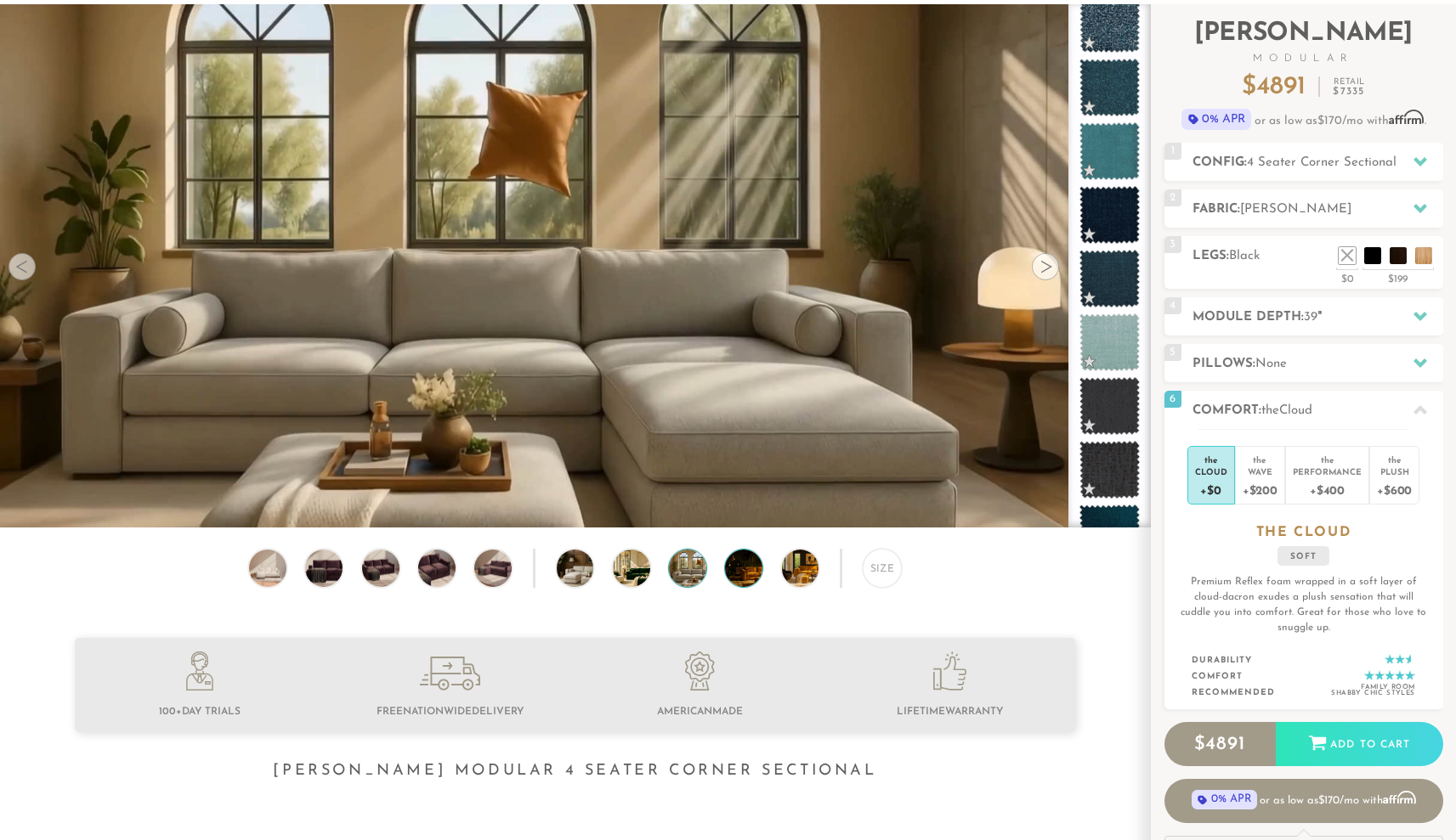
click at [745, 575] on img at bounding box center [758, 569] width 67 height 38
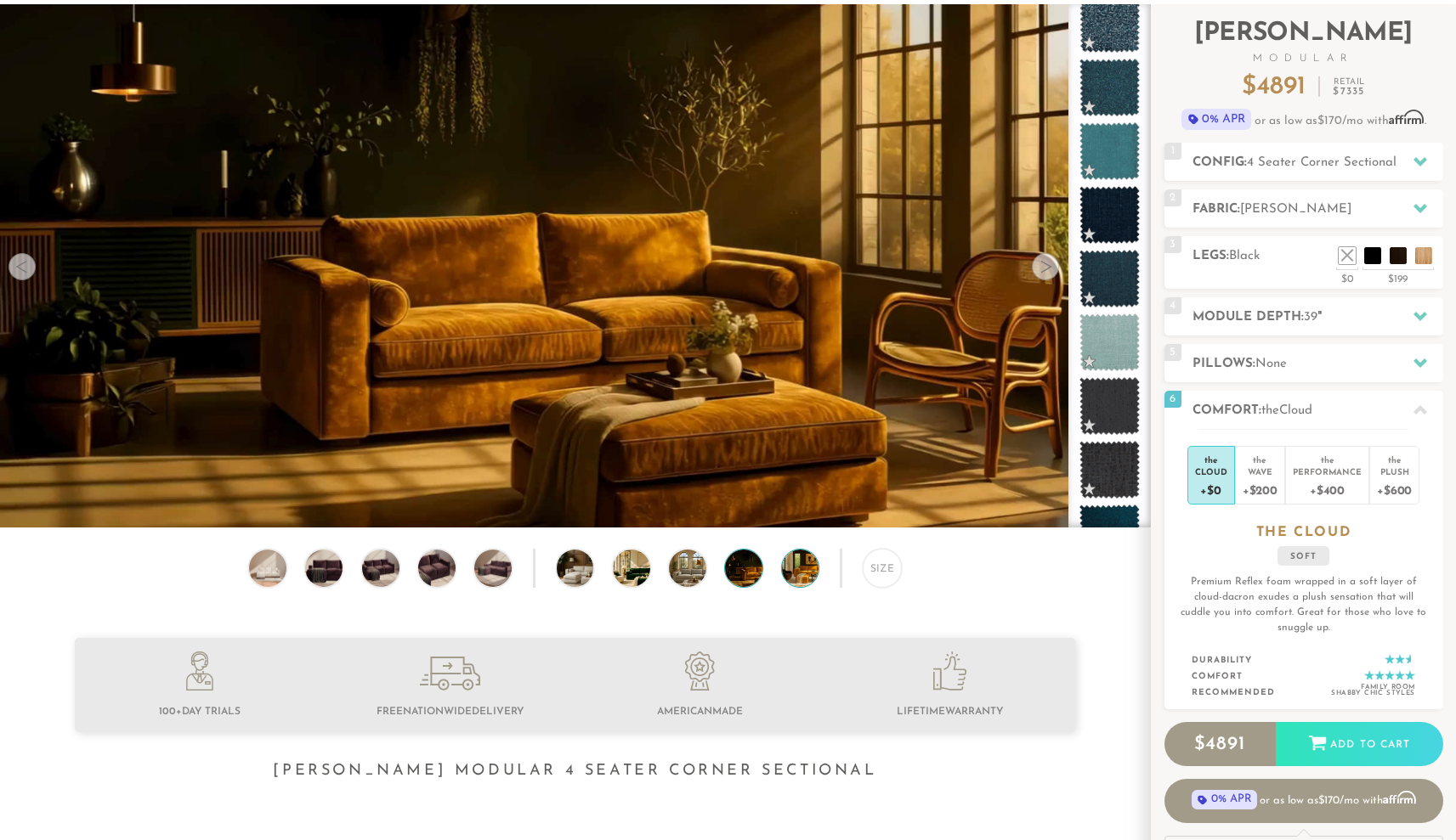
click at [796, 576] on img at bounding box center [814, 569] width 67 height 38
